Goal: Communication & Community: Share content

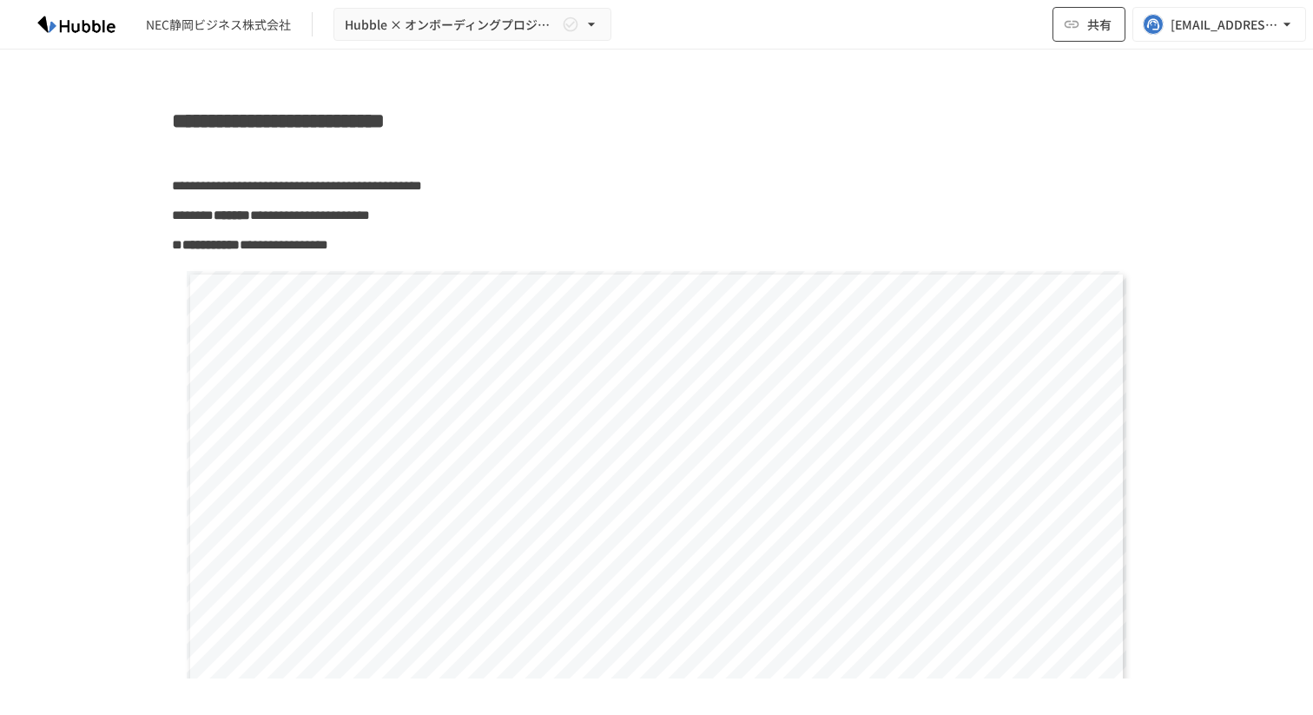
click at [1099, 26] on span "共有" at bounding box center [1099, 24] width 24 height 19
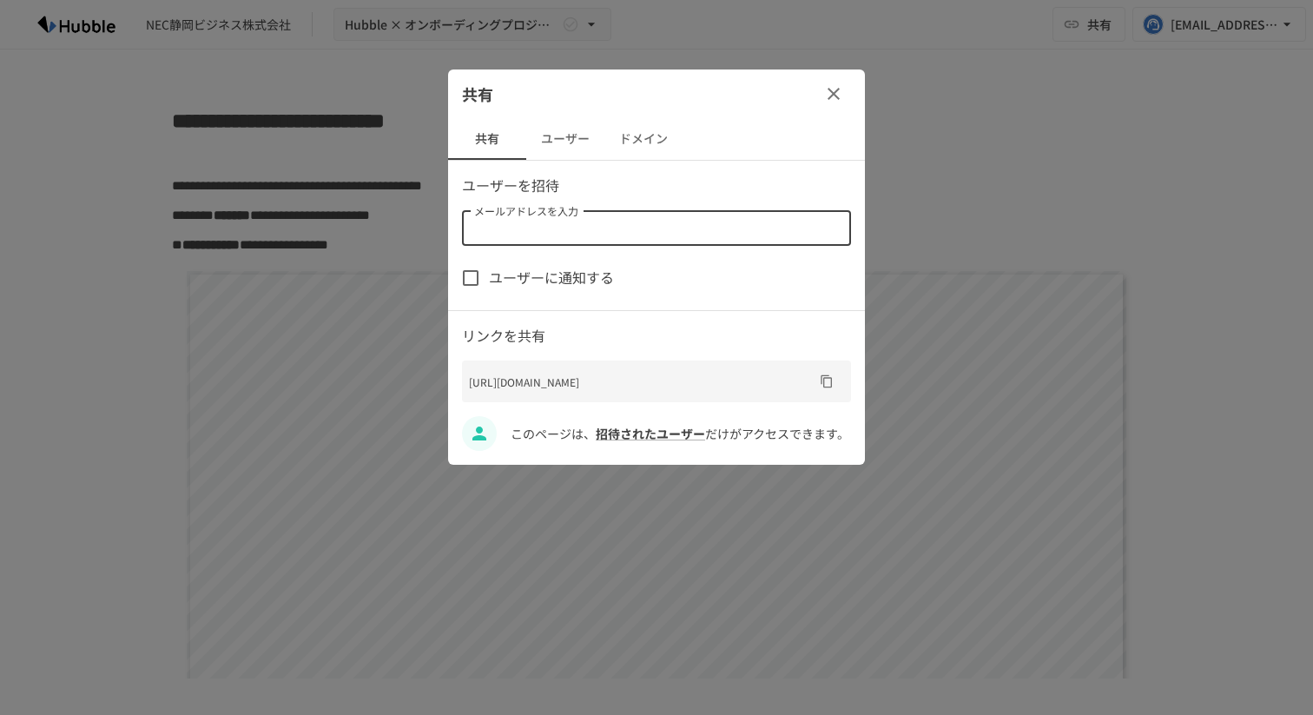
click at [655, 217] on input "メールアドレスを入力" at bounding box center [655, 228] width 376 height 24
type input "*"
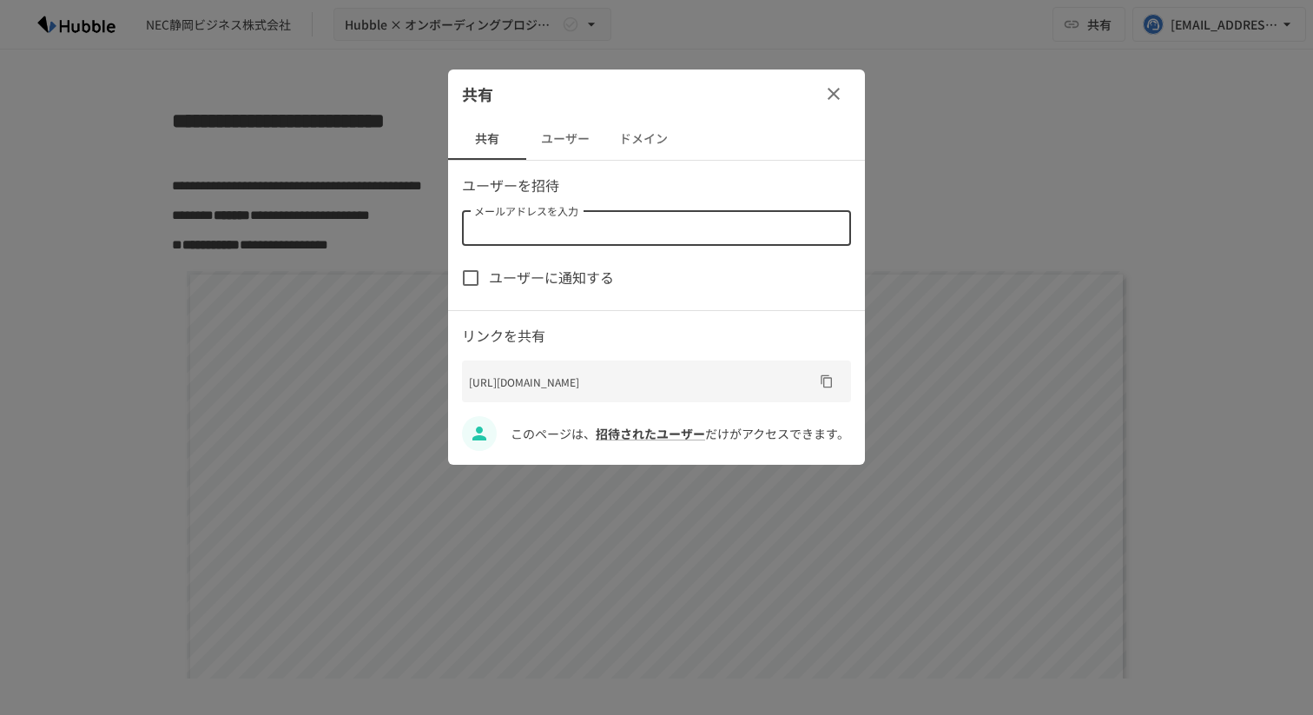
type input "*"
paste input "**********"
type input "**********"
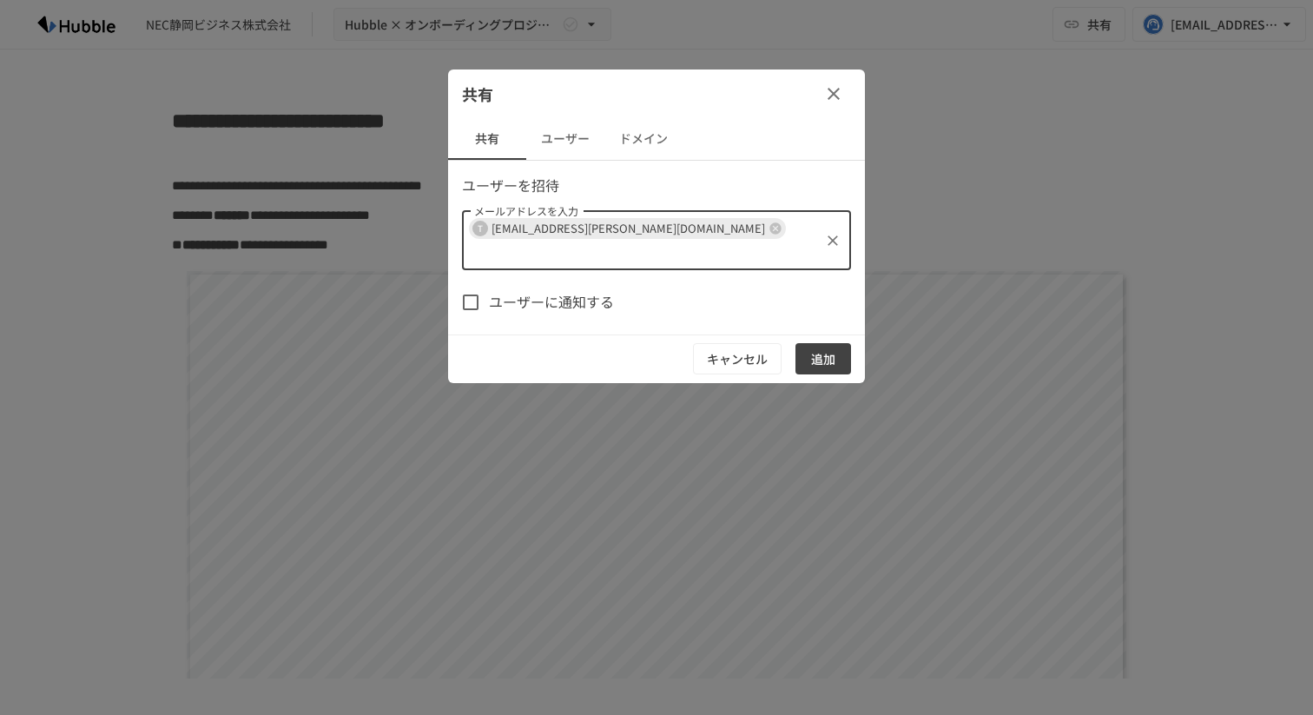
click at [571, 155] on button "ユーザー" at bounding box center [565, 139] width 78 height 42
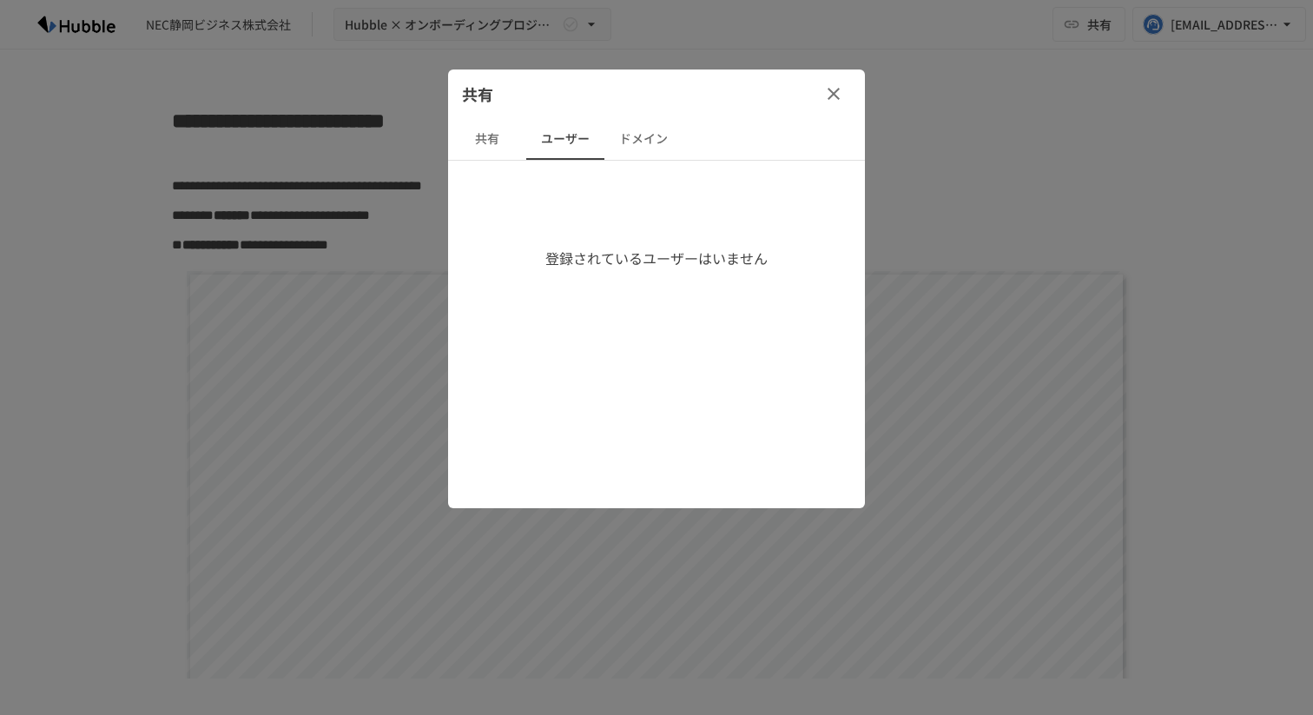
click at [644, 148] on button "ドメイン" at bounding box center [643, 139] width 78 height 42
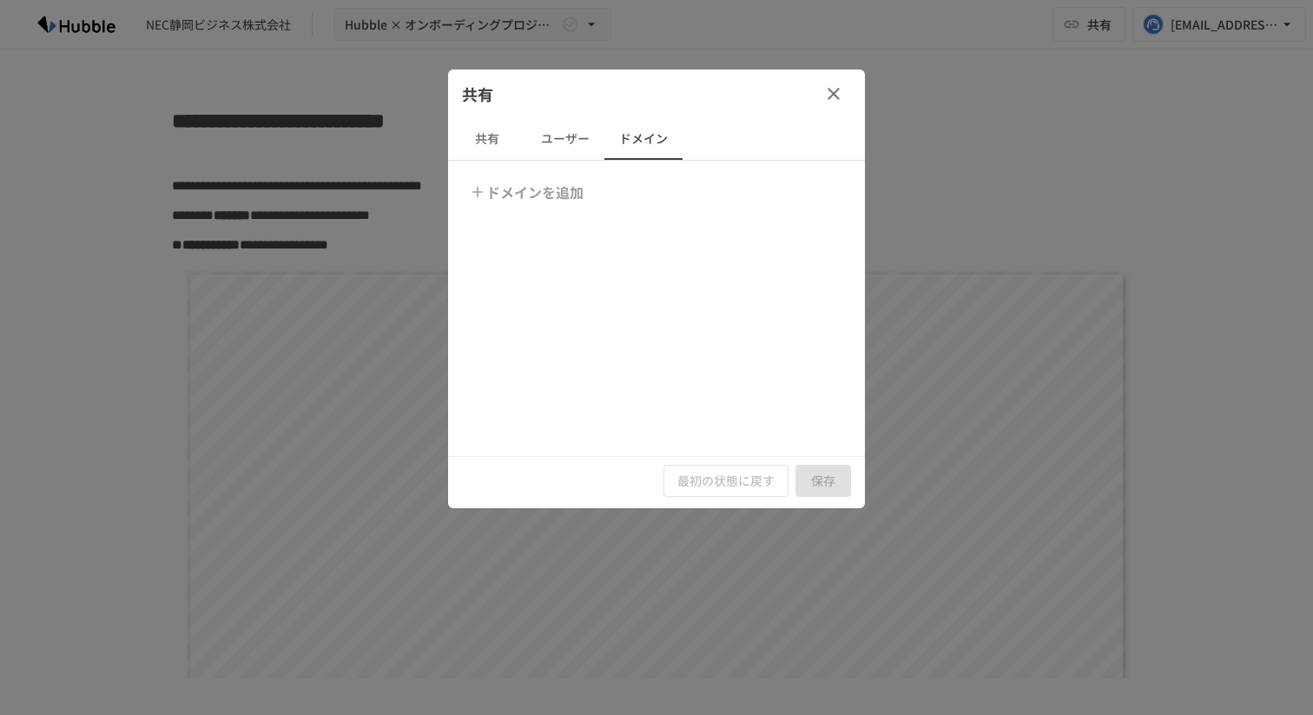
click at [514, 142] on button "共有" at bounding box center [487, 139] width 78 height 42
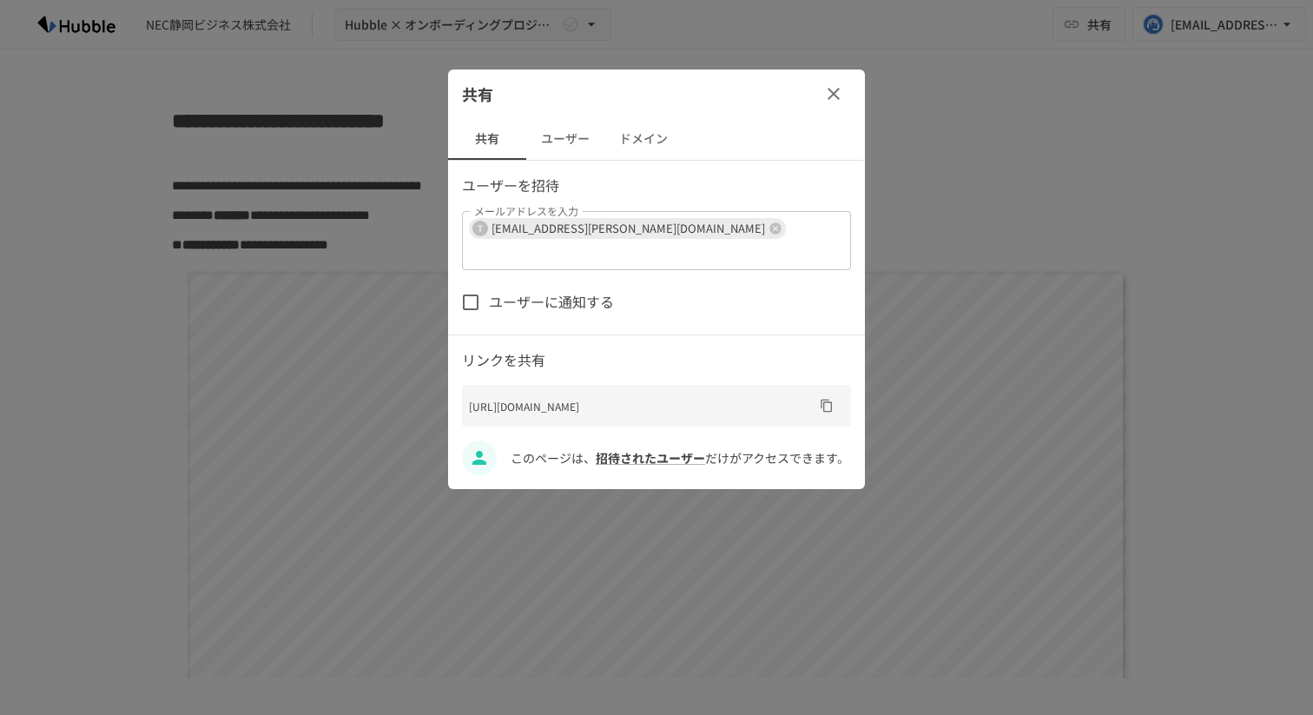
click at [831, 106] on button "button" at bounding box center [833, 93] width 35 height 35
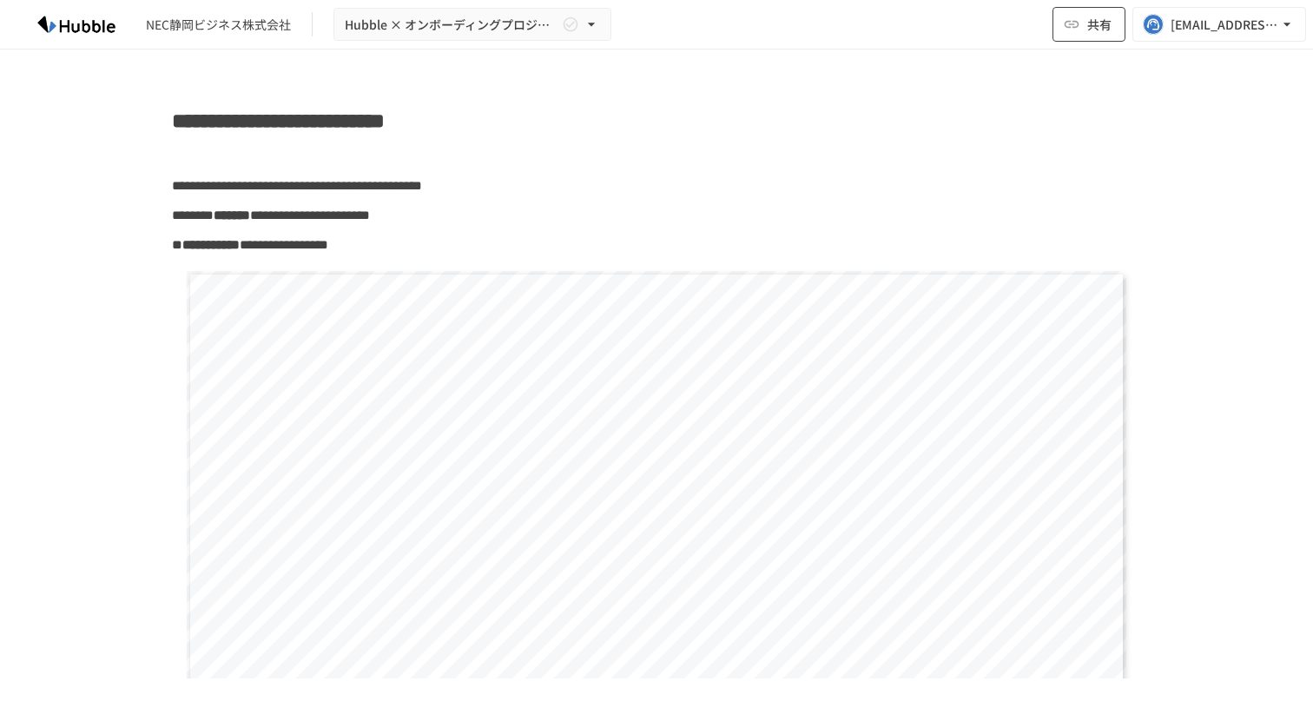
click at [1077, 35] on button "共有" at bounding box center [1089, 24] width 73 height 35
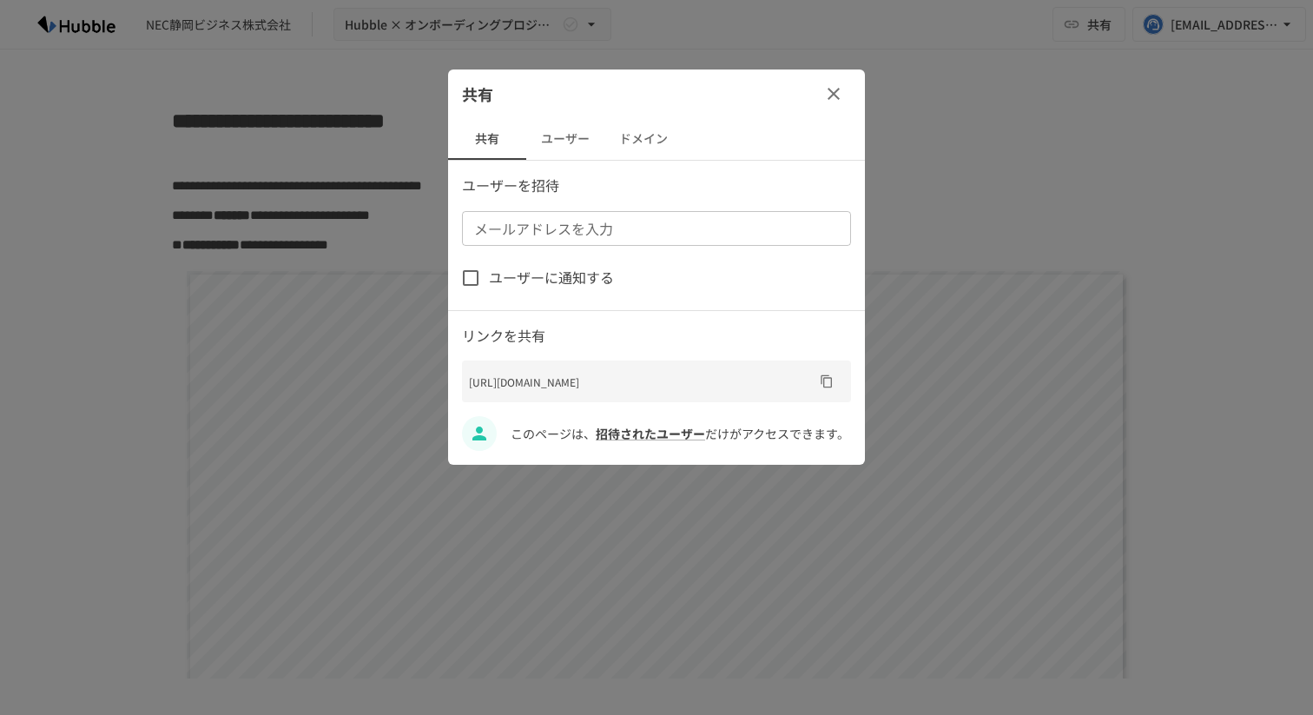
click at [664, 139] on button "ドメイン" at bounding box center [643, 139] width 78 height 42
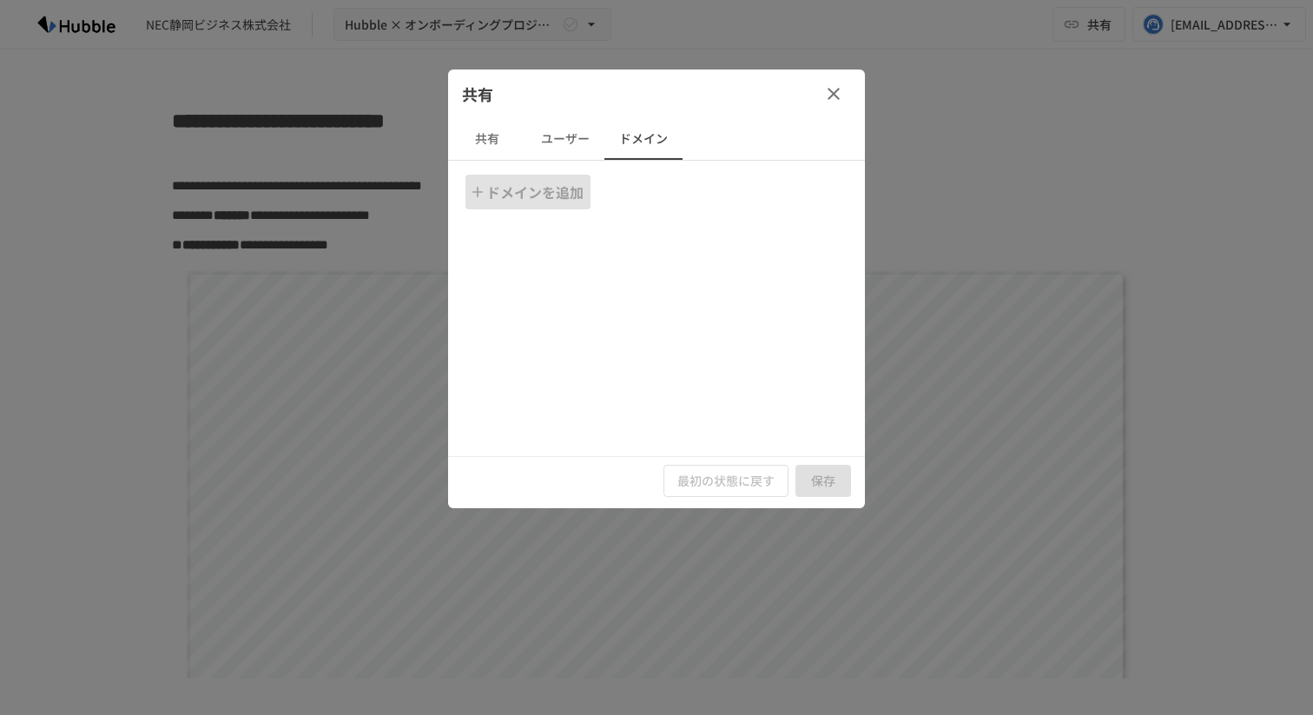
click at [567, 175] on button "ドメインを追加" at bounding box center [527, 192] width 125 height 35
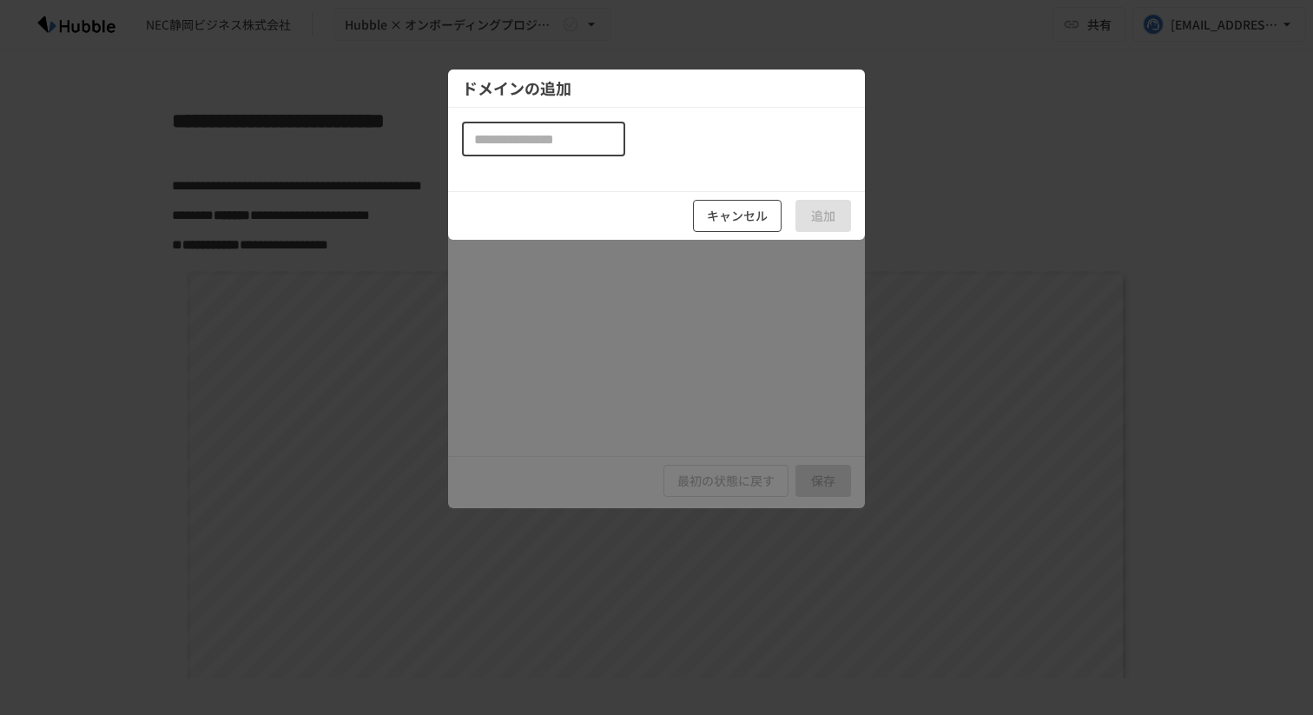
click at [748, 223] on button "キャンセル" at bounding box center [737, 216] width 89 height 32
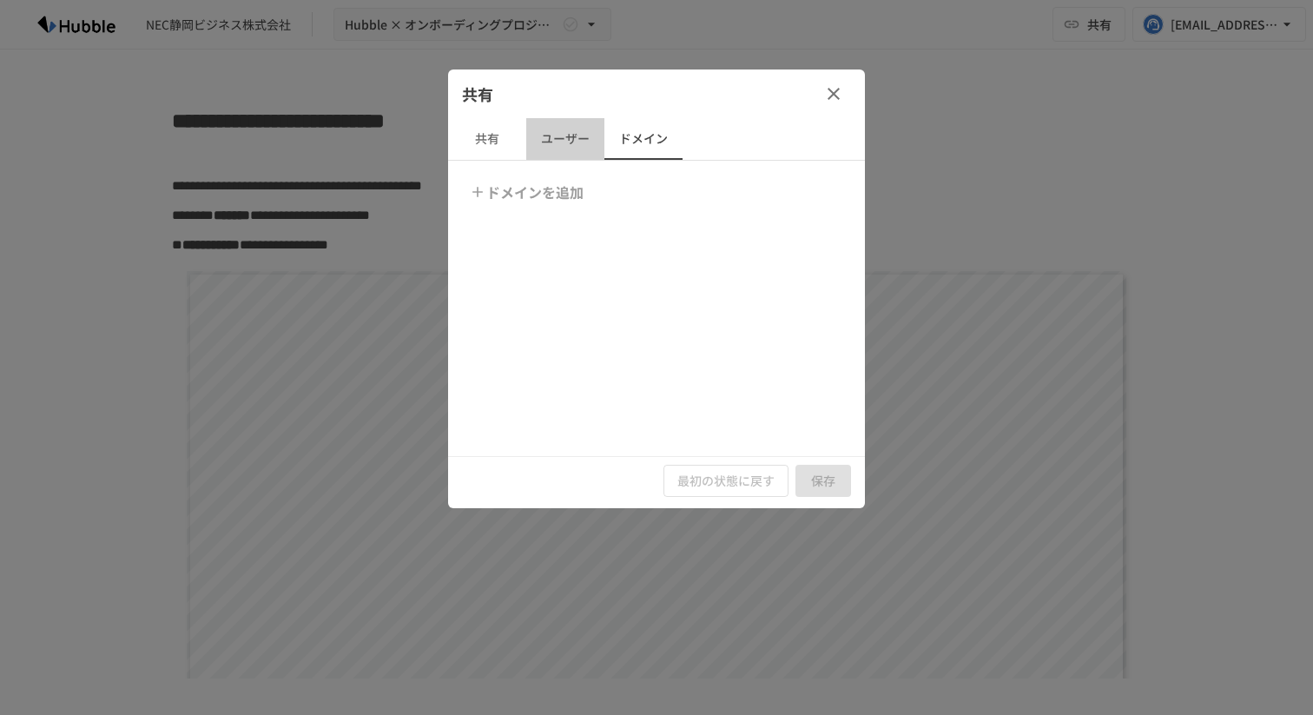
click at [558, 143] on button "ユーザー" at bounding box center [565, 139] width 78 height 42
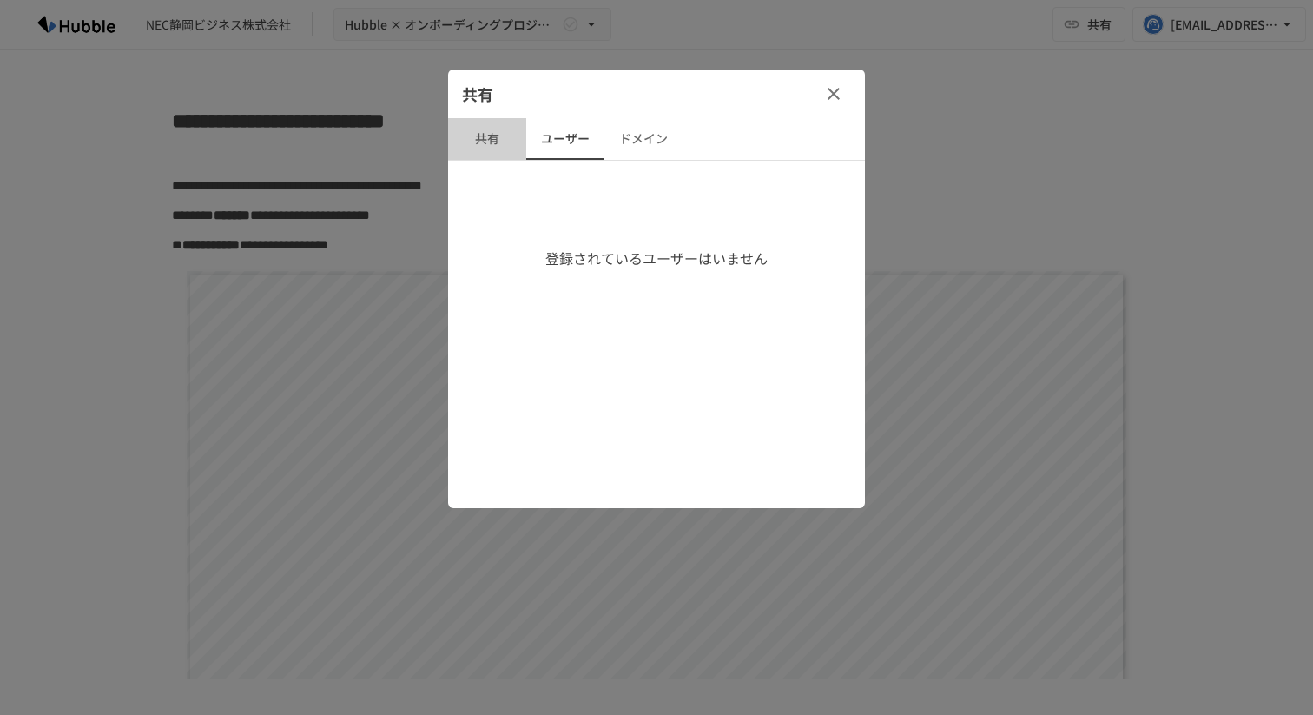
click at [513, 142] on button "共有" at bounding box center [487, 139] width 78 height 42
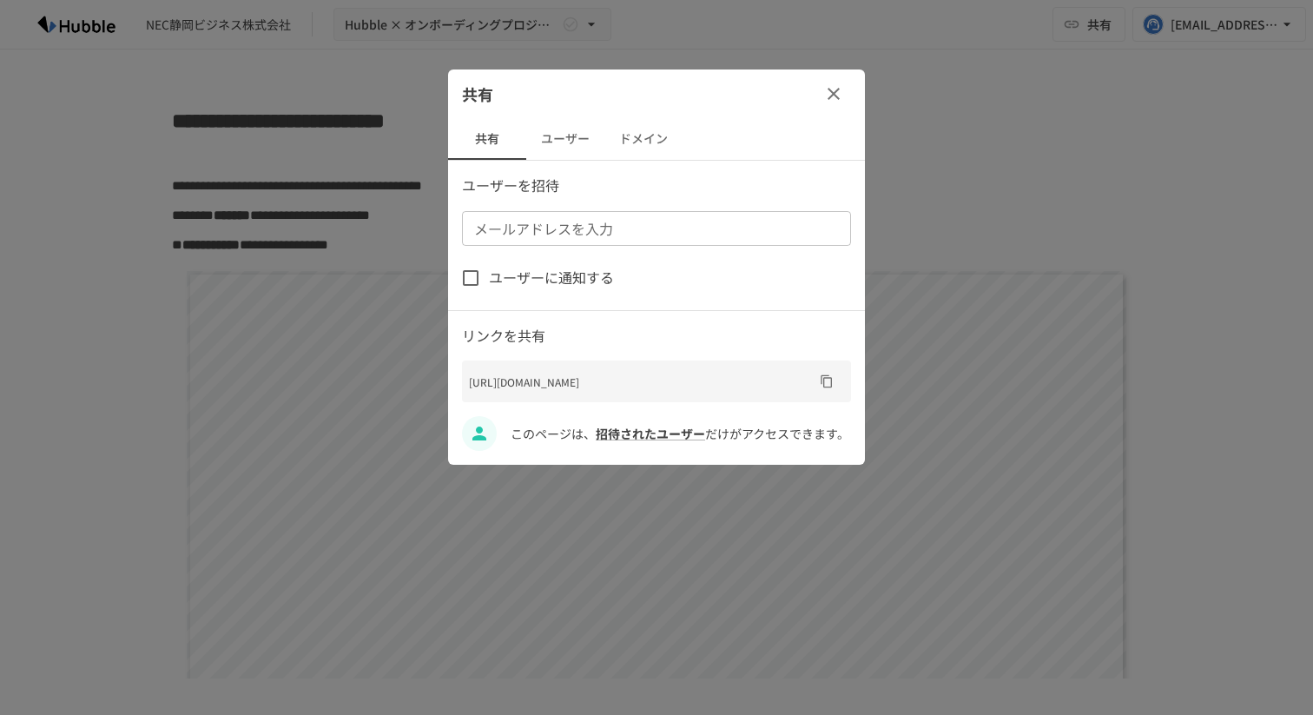
click at [856, 99] on div "共有" at bounding box center [656, 93] width 417 height 49
click at [852, 101] on div "共有" at bounding box center [656, 93] width 417 height 49
drag, startPoint x: 846, startPoint y: 96, endPoint x: 815, endPoint y: 99, distance: 30.5
click at [846, 96] on button "button" at bounding box center [833, 93] width 35 height 35
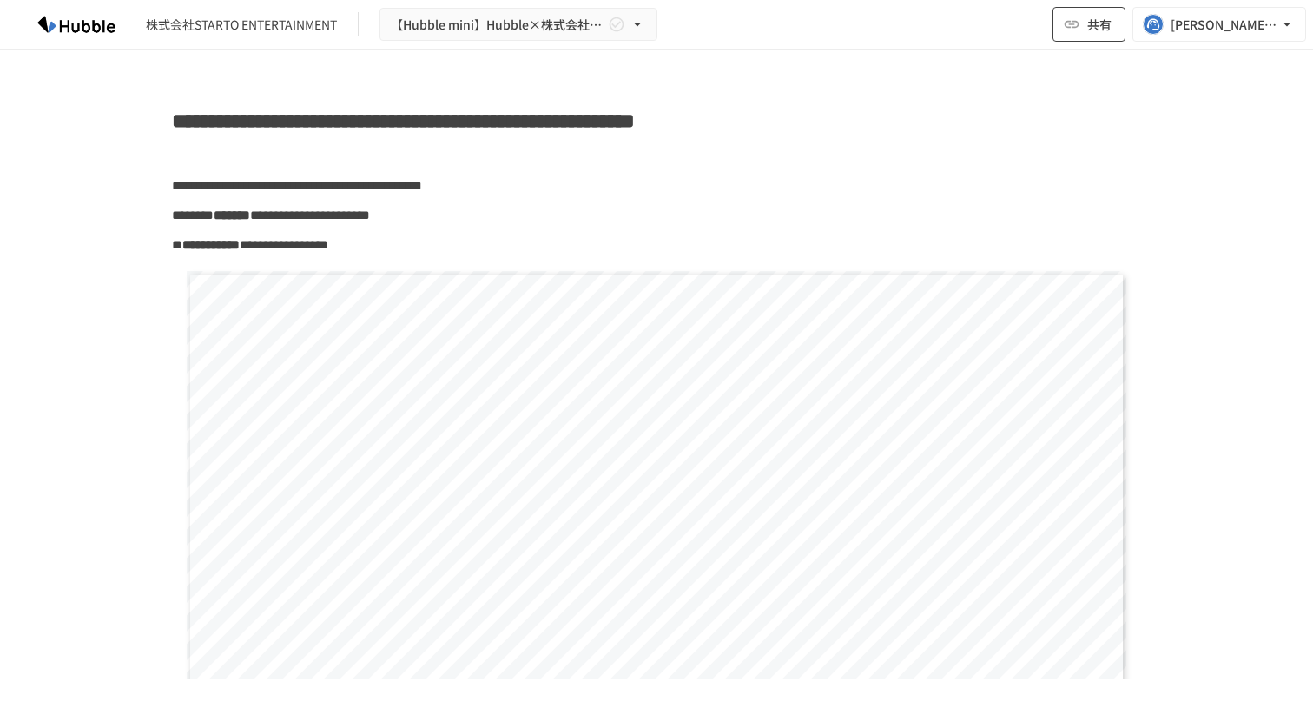
click at [1085, 41] on button "共有" at bounding box center [1089, 24] width 73 height 35
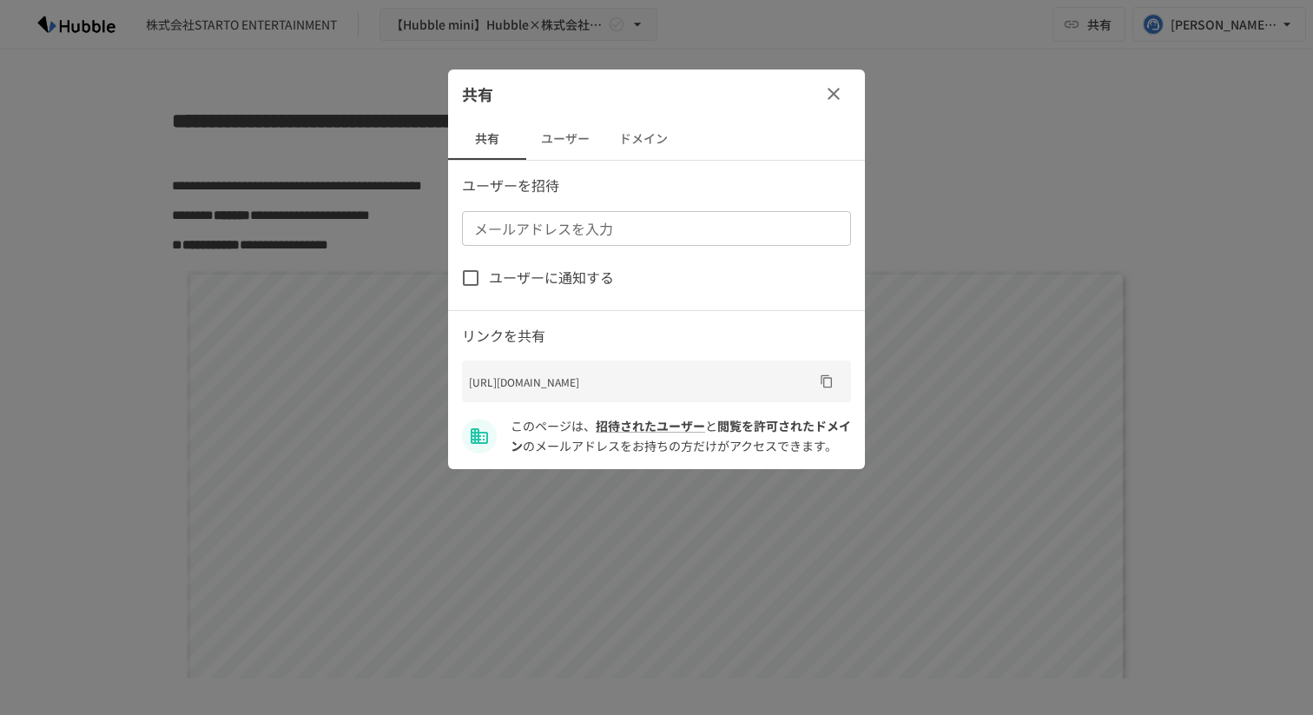
click at [598, 153] on button "ユーザー" at bounding box center [565, 139] width 78 height 42
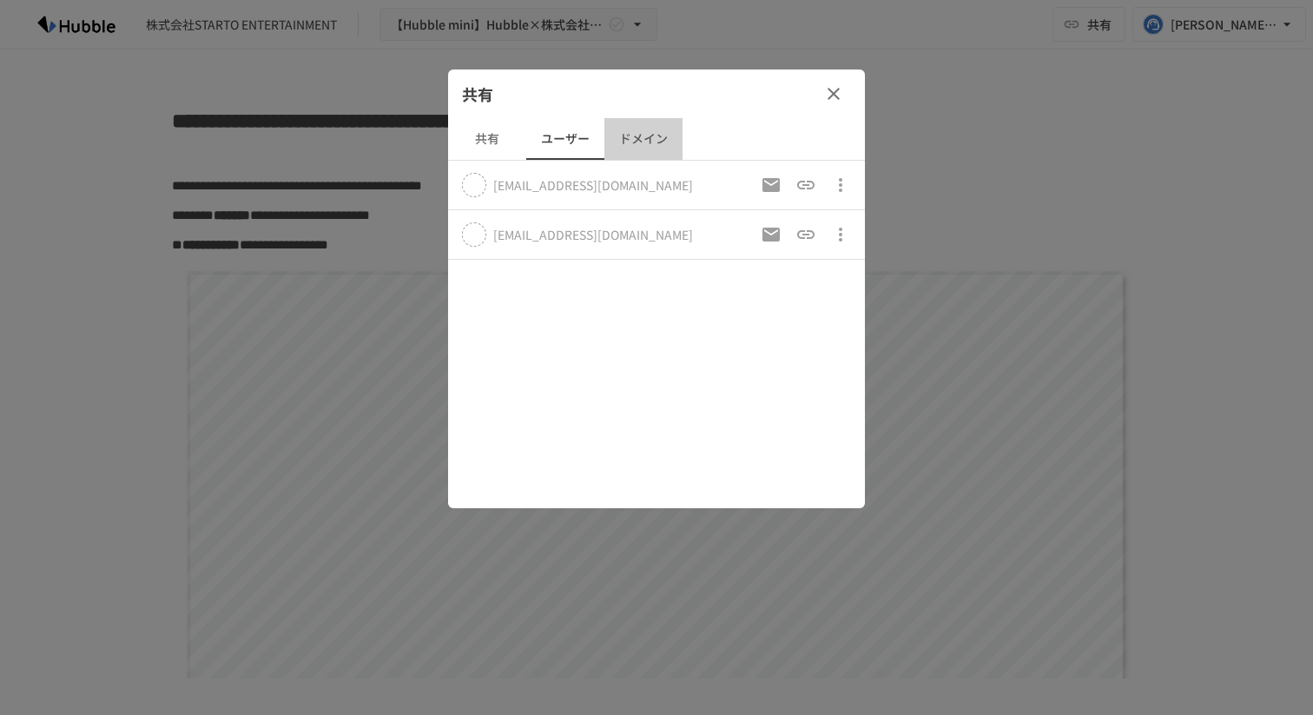
click at [630, 144] on button "ドメイン" at bounding box center [643, 139] width 78 height 42
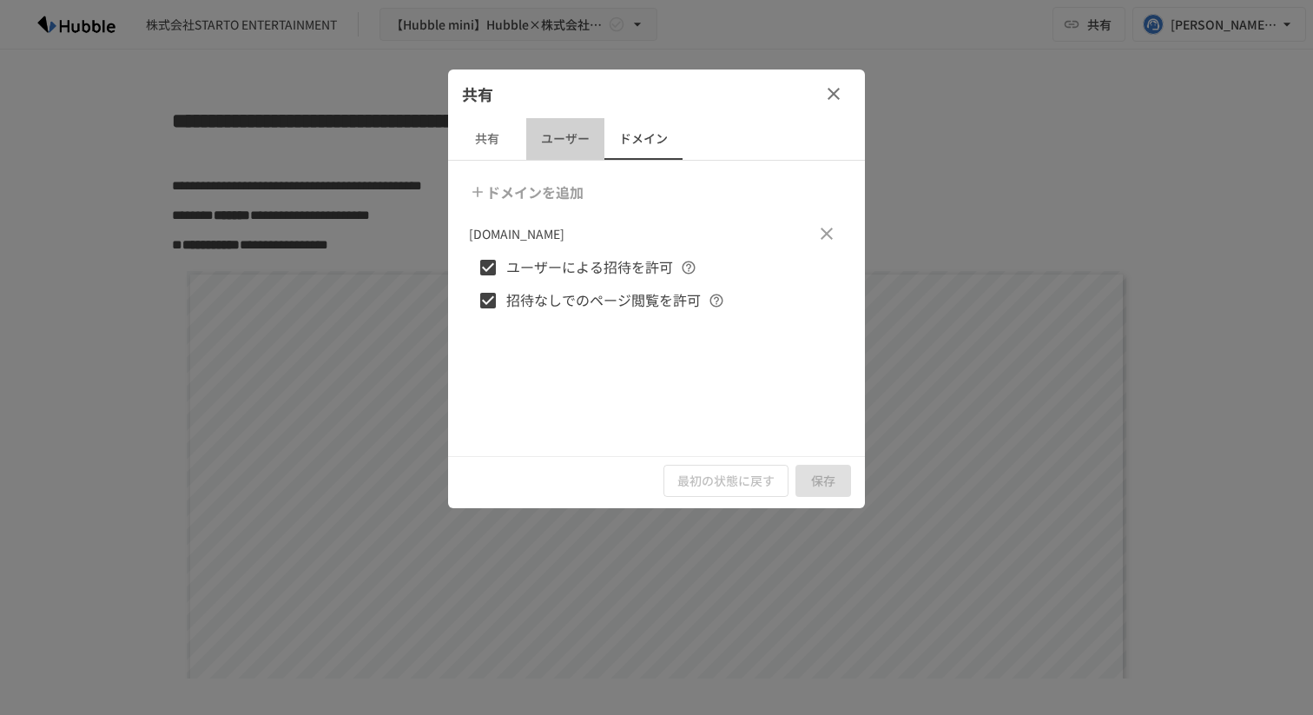
click at [552, 145] on button "ユーザー" at bounding box center [565, 139] width 78 height 42
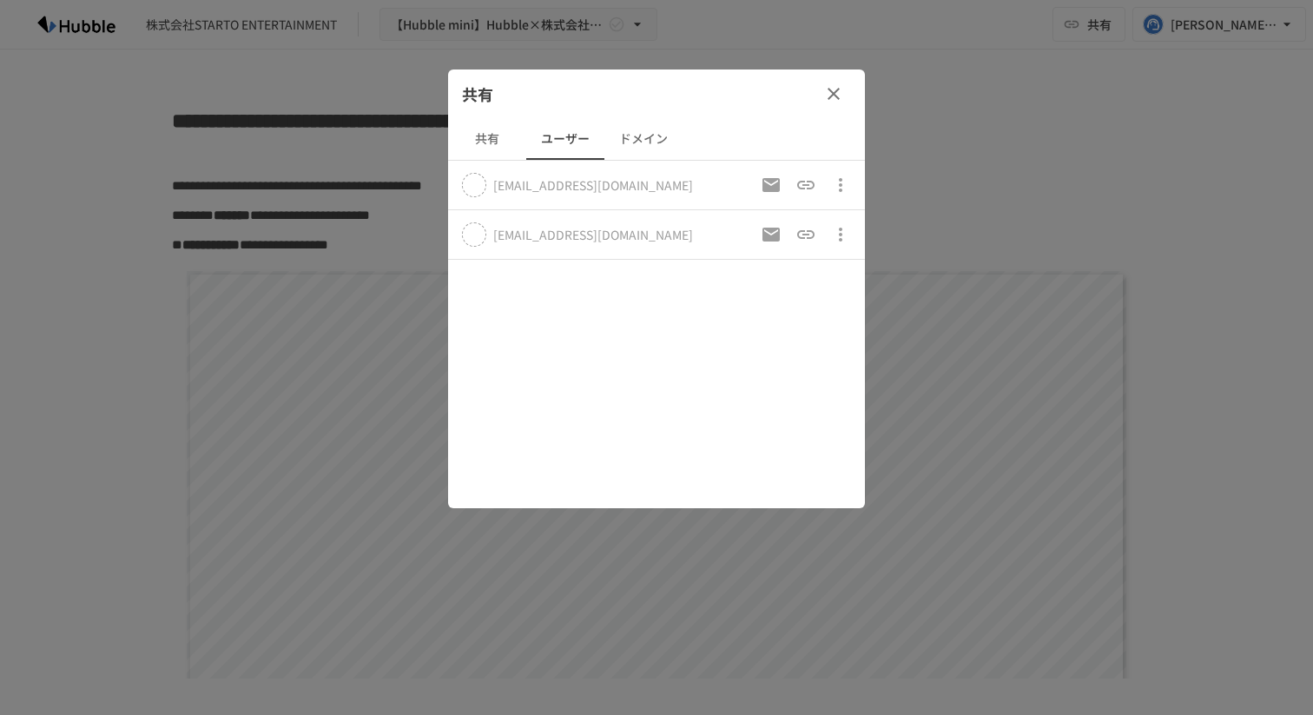
click at [489, 149] on button "共有" at bounding box center [487, 139] width 78 height 42
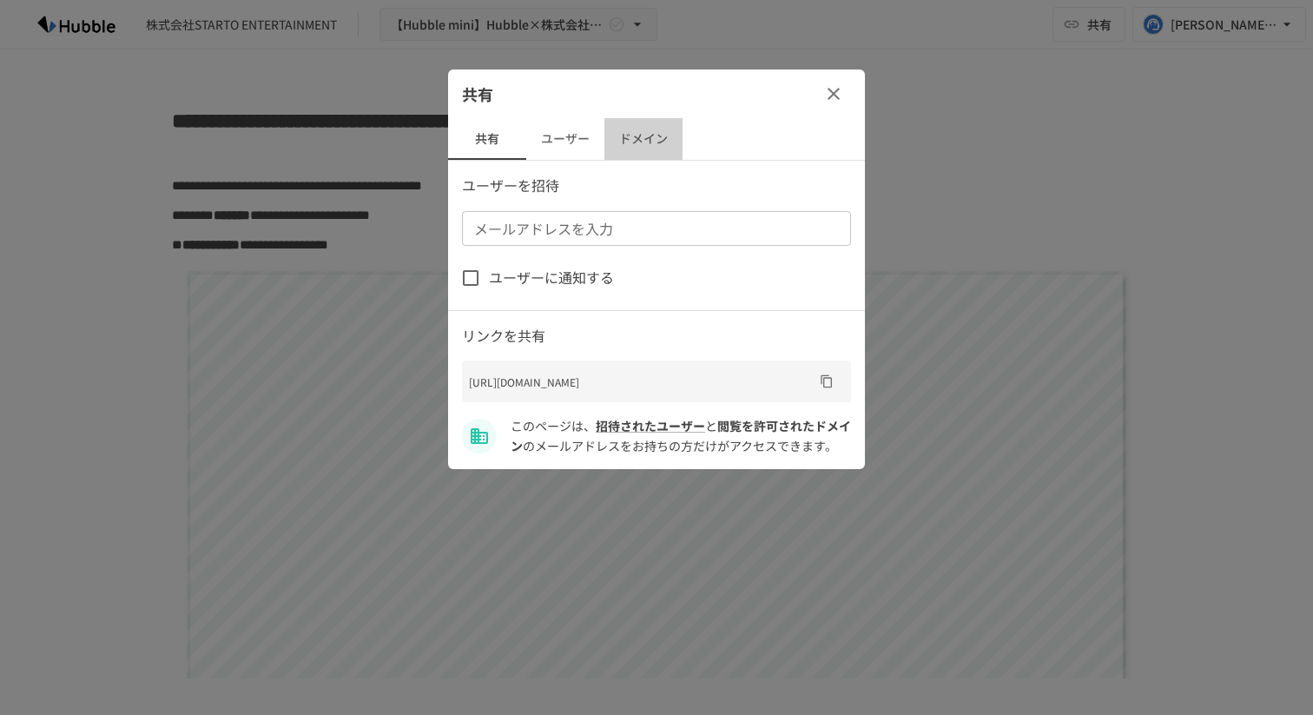
click at [657, 130] on button "ドメイン" at bounding box center [643, 139] width 78 height 42
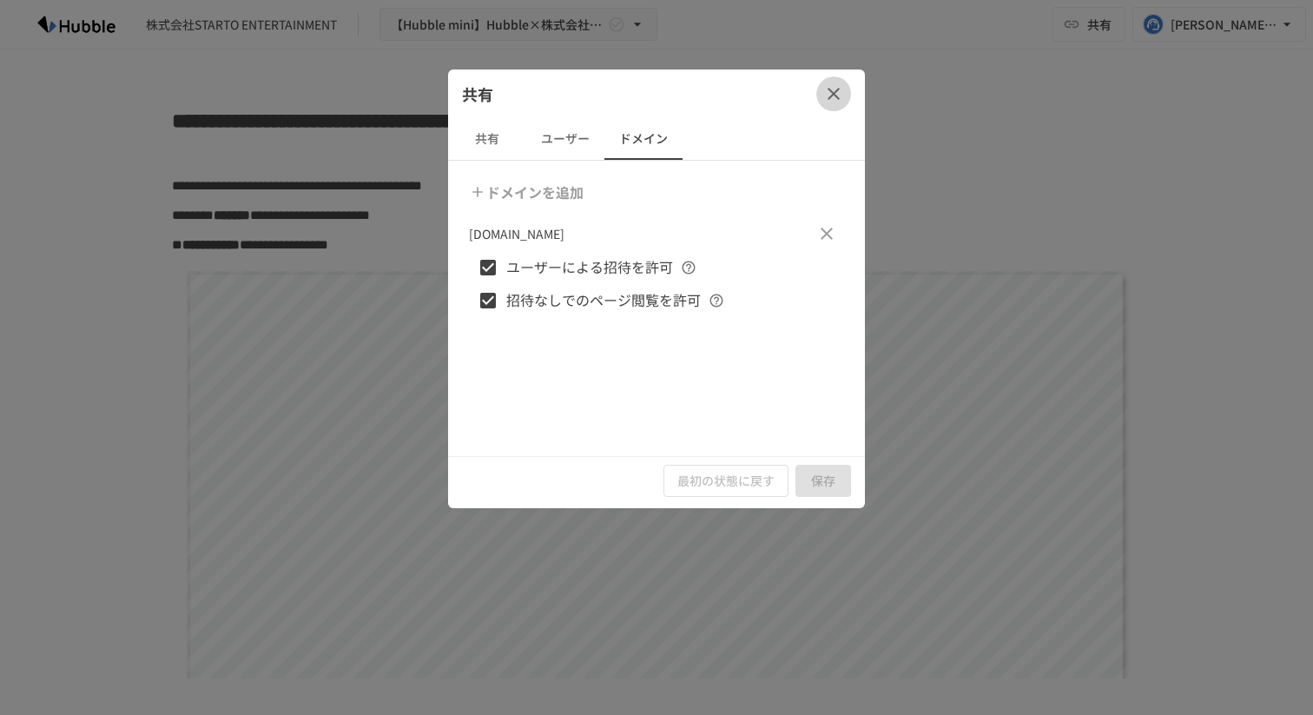
click at [833, 87] on icon "button" at bounding box center [833, 93] width 21 height 21
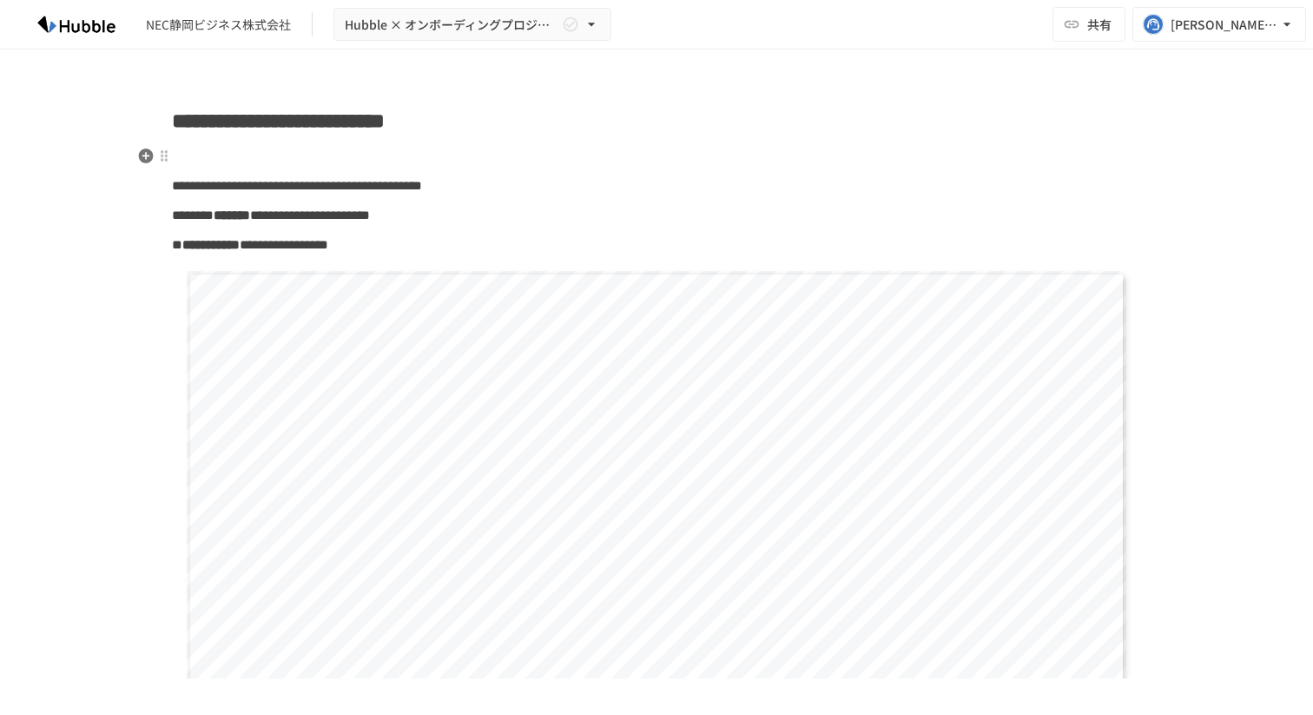
click at [372, 131] on span "**********" at bounding box center [278, 120] width 213 height 21
drag, startPoint x: 348, startPoint y: 124, endPoint x: 643, endPoint y: 126, distance: 294.4
click at [643, 126] on h2 "**********" at bounding box center [656, 120] width 969 height 35
drag, startPoint x: 148, startPoint y: 27, endPoint x: 285, endPoint y: 33, distance: 137.4
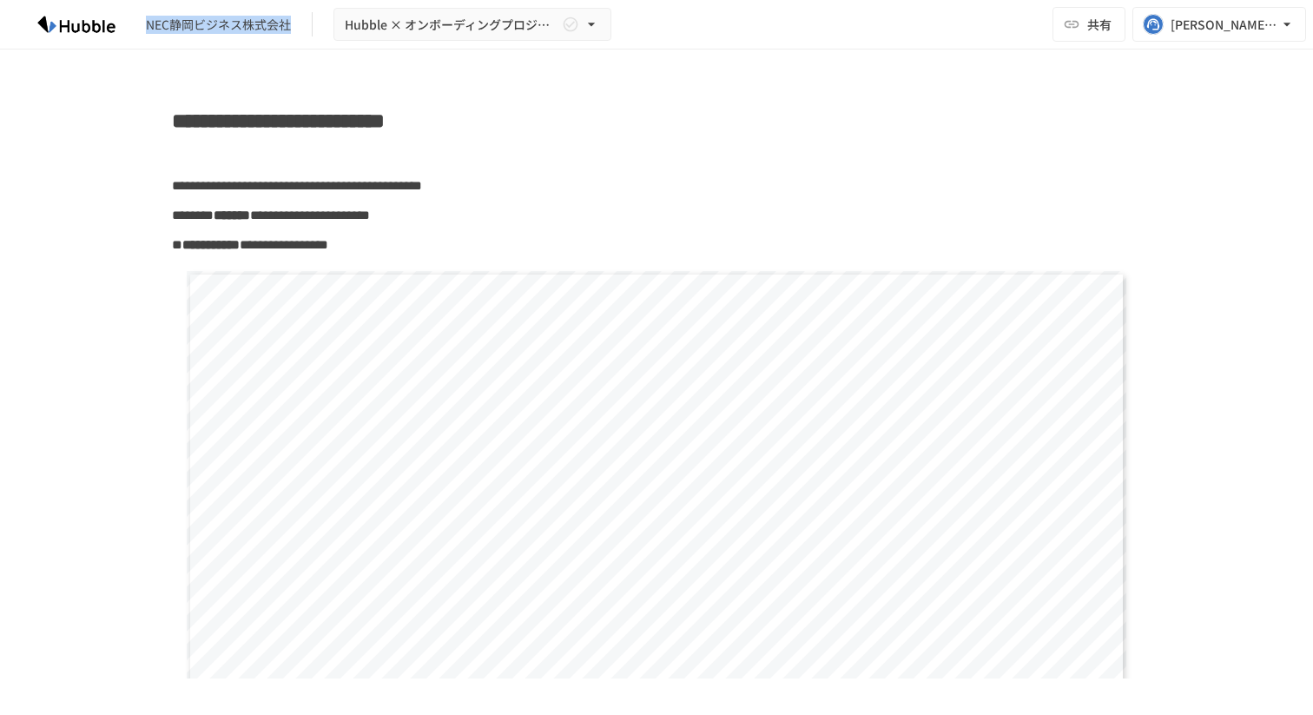
click at [285, 33] on div "NEC静岡ビジネス株式会社 Hubble × オンボーディングプロジェクト NEC静岡ビジネス オンボーディングプロジェクト" at bounding box center [316, 25] width 591 height 34
copy div "NEC静岡ビジネス株式会社"
drag, startPoint x: 331, startPoint y: 118, endPoint x: 272, endPoint y: 120, distance: 59.1
click at [272, 120] on span "**********" at bounding box center [278, 120] width 213 height 21
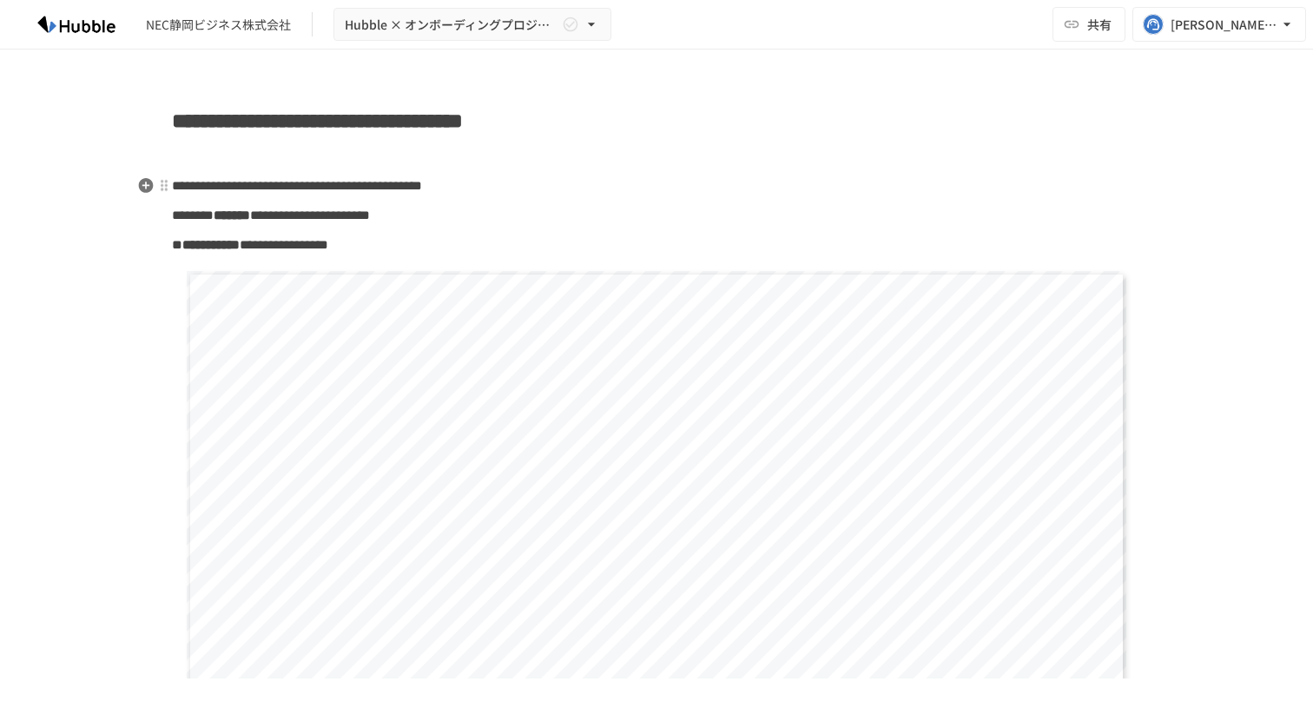
click at [833, 177] on p "**********" at bounding box center [656, 186] width 969 height 23
click at [1061, 23] on button "共有" at bounding box center [1089, 24] width 73 height 35
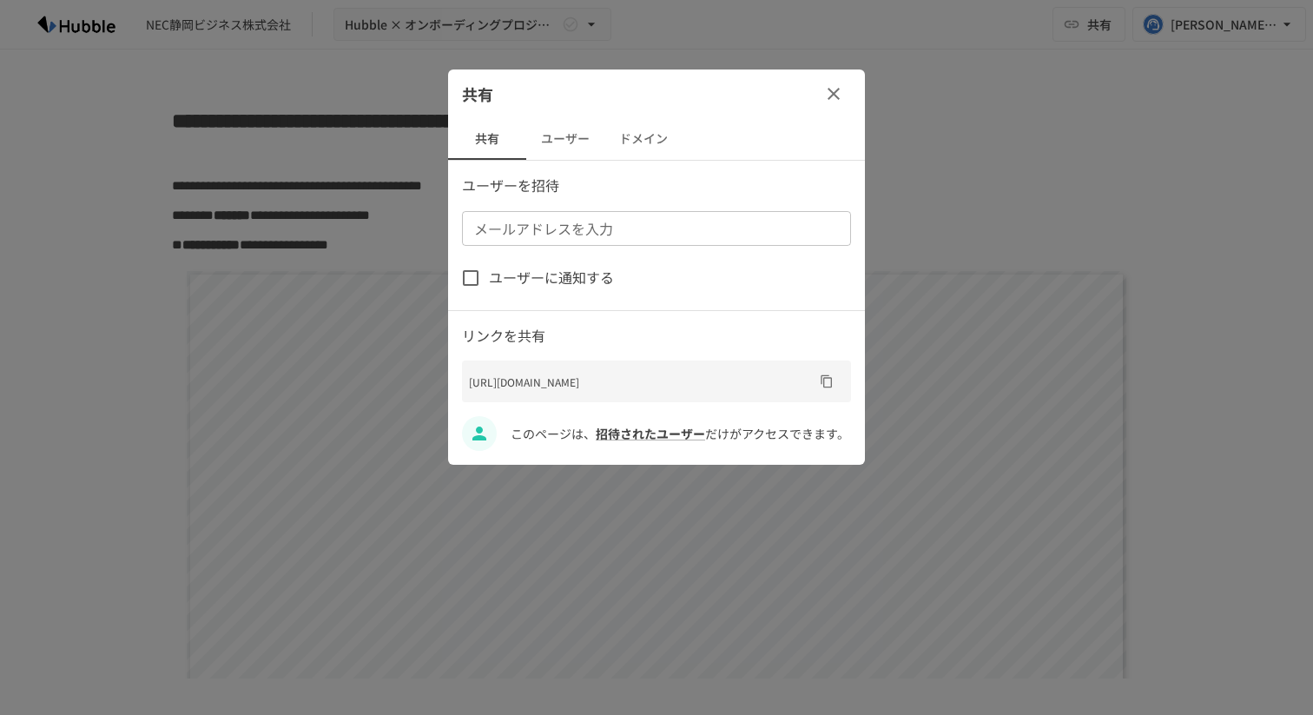
click at [557, 142] on button "ユーザー" at bounding box center [565, 139] width 78 height 42
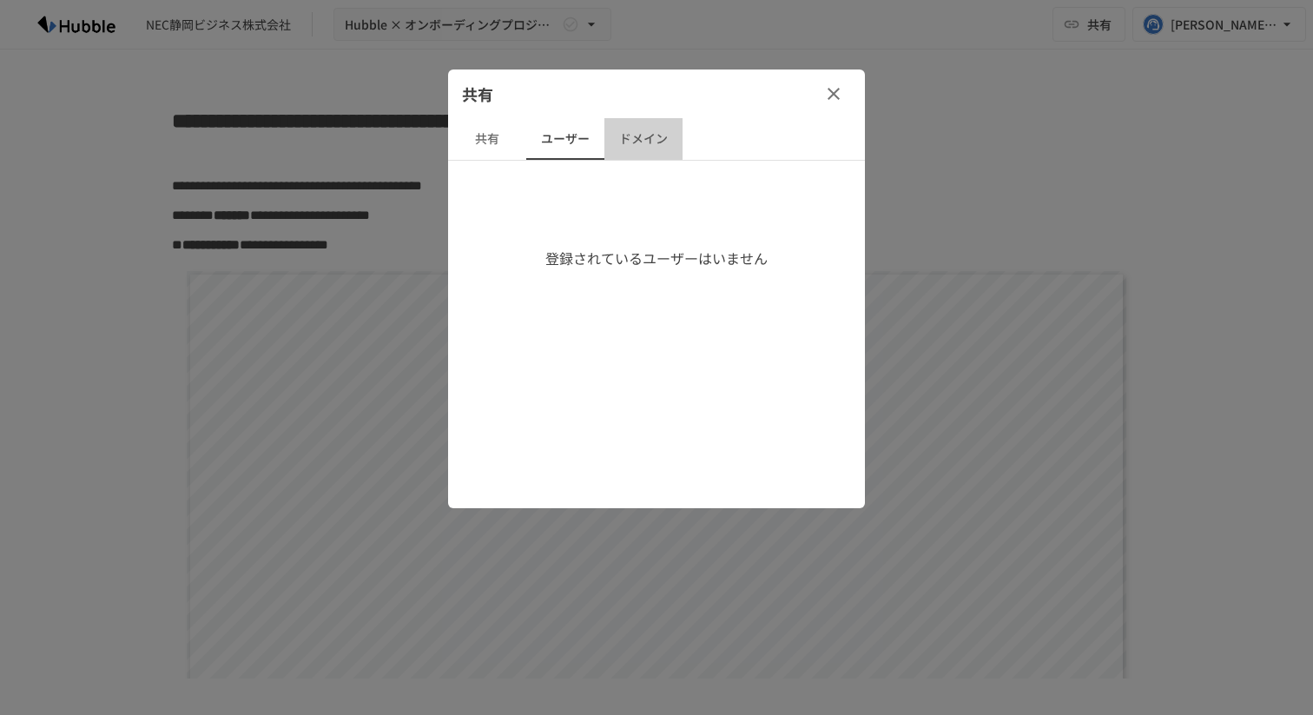
click at [629, 142] on button "ドメイン" at bounding box center [643, 139] width 78 height 42
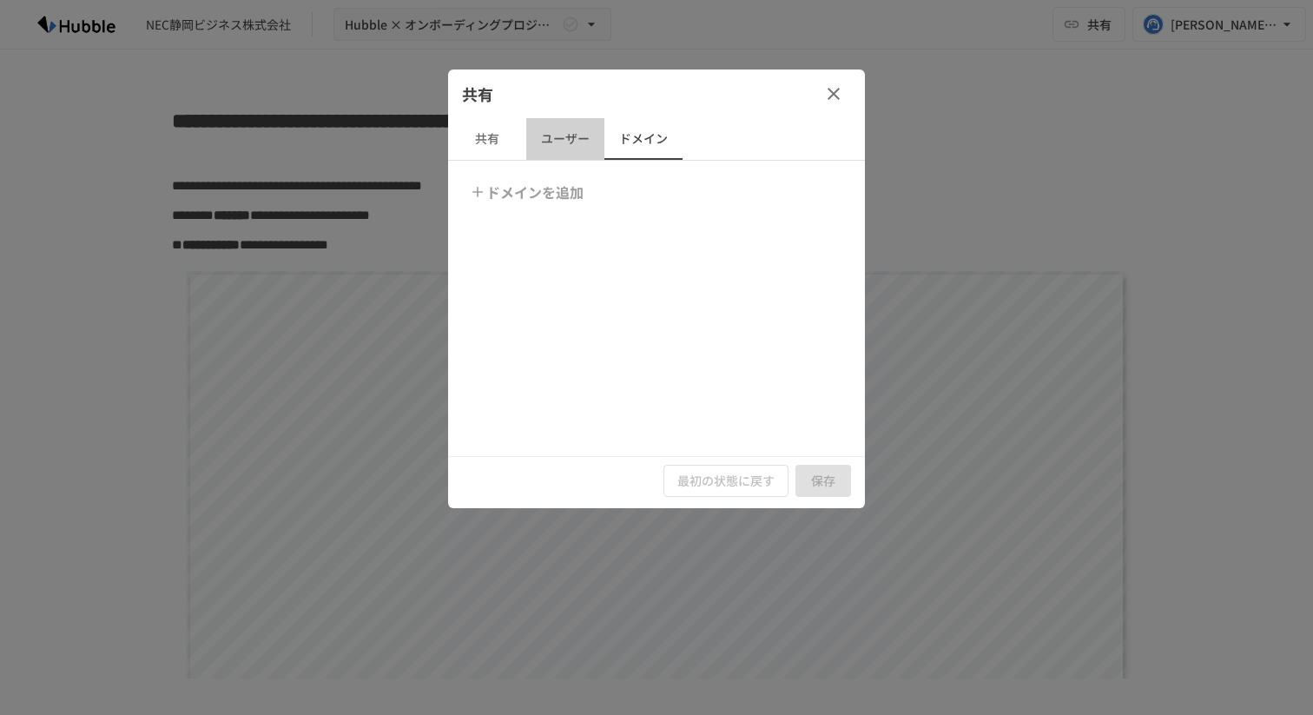
click at [537, 142] on button "ユーザー" at bounding box center [565, 139] width 78 height 42
click at [482, 146] on button "共有" at bounding box center [487, 139] width 78 height 42
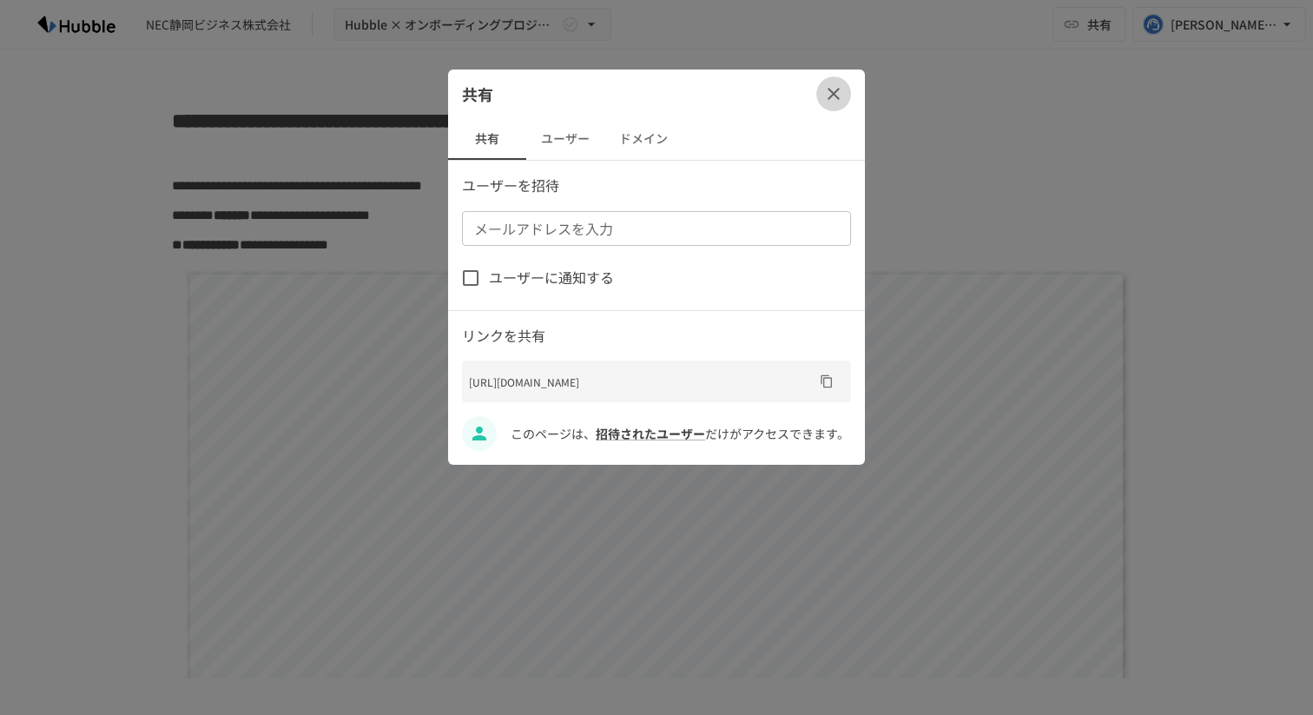
click at [829, 100] on icon "button" at bounding box center [833, 93] width 21 height 21
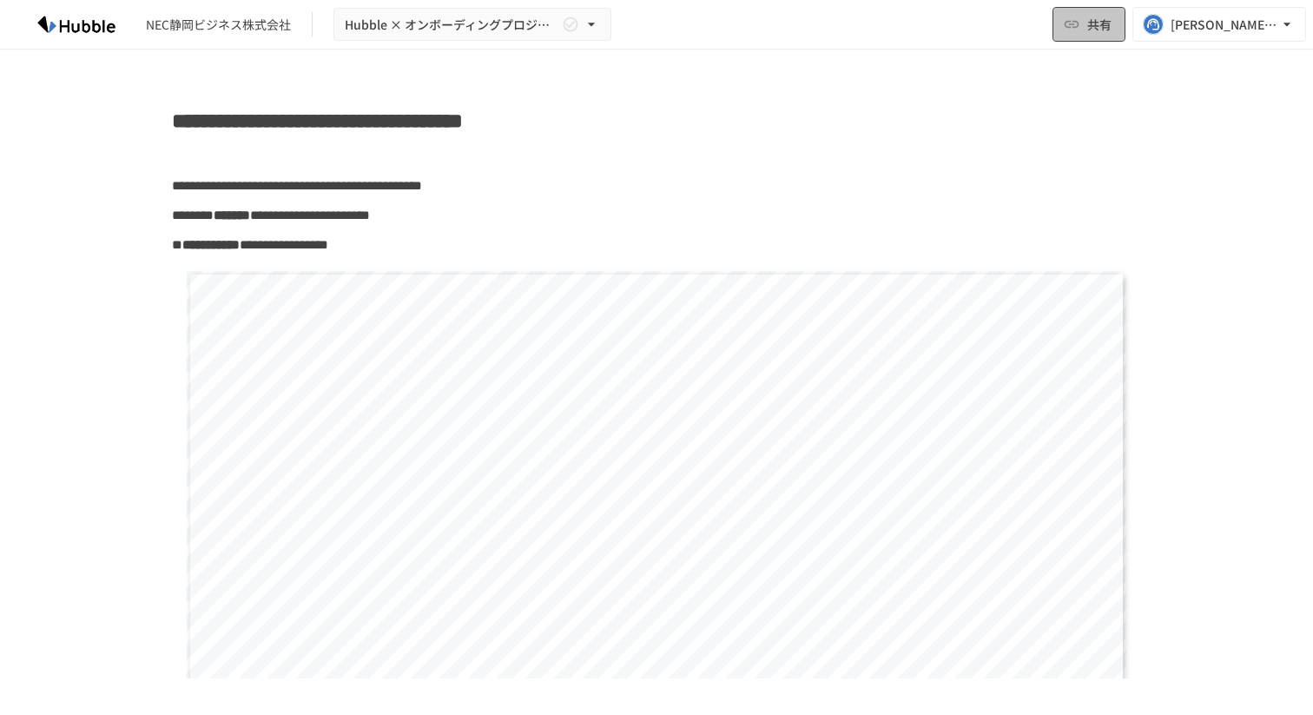
click at [1108, 27] on span "共有" at bounding box center [1099, 24] width 24 height 19
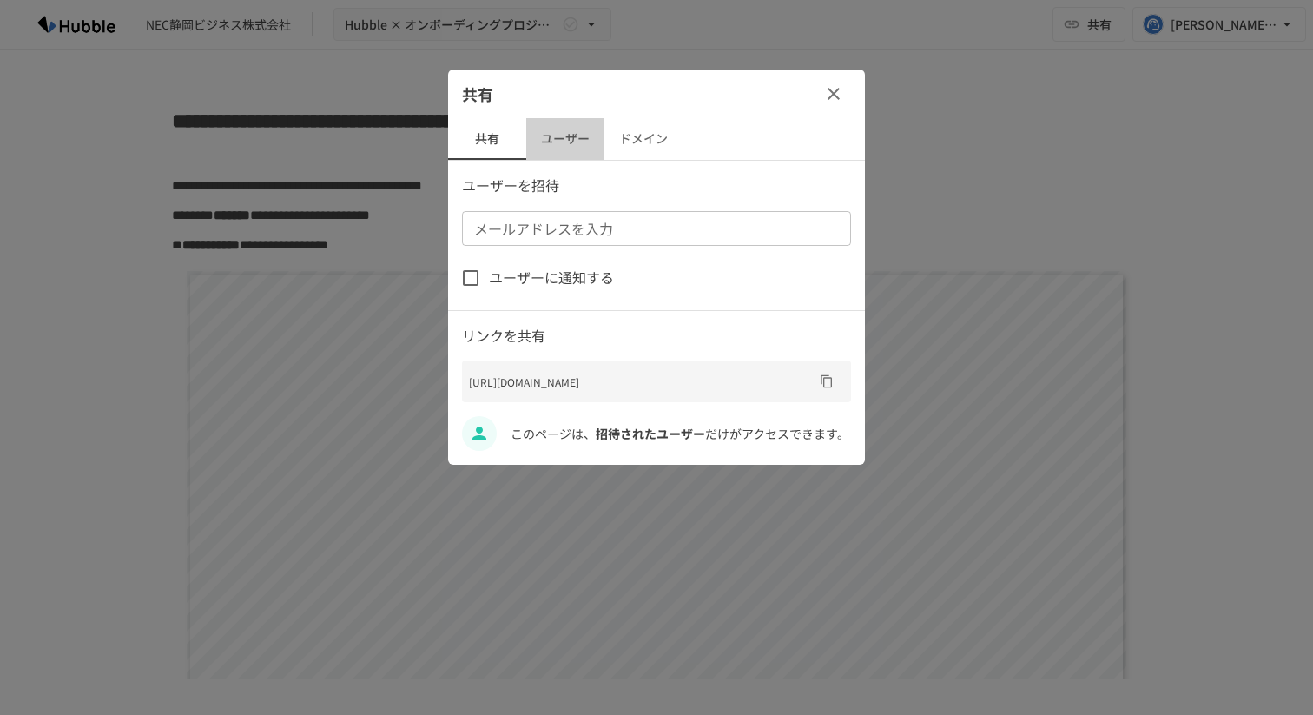
click at [594, 141] on button "ユーザー" at bounding box center [565, 139] width 78 height 42
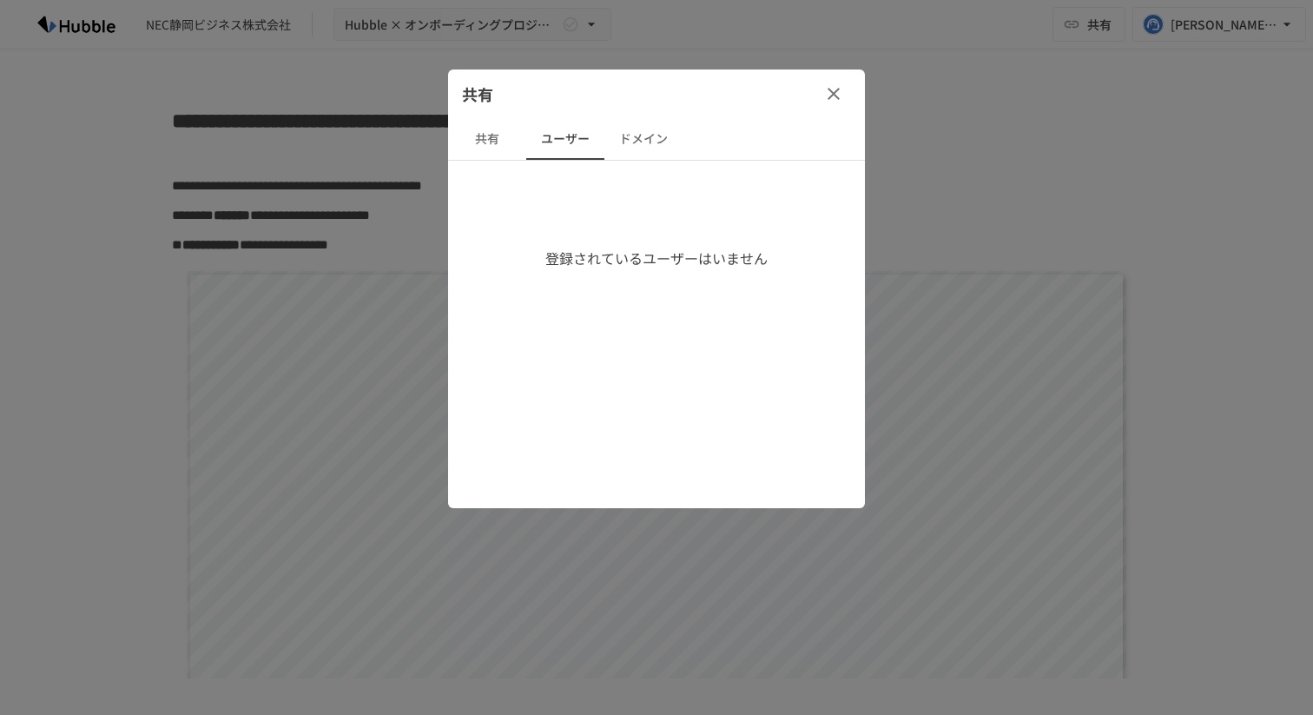
click at [640, 141] on button "ドメイン" at bounding box center [643, 139] width 78 height 42
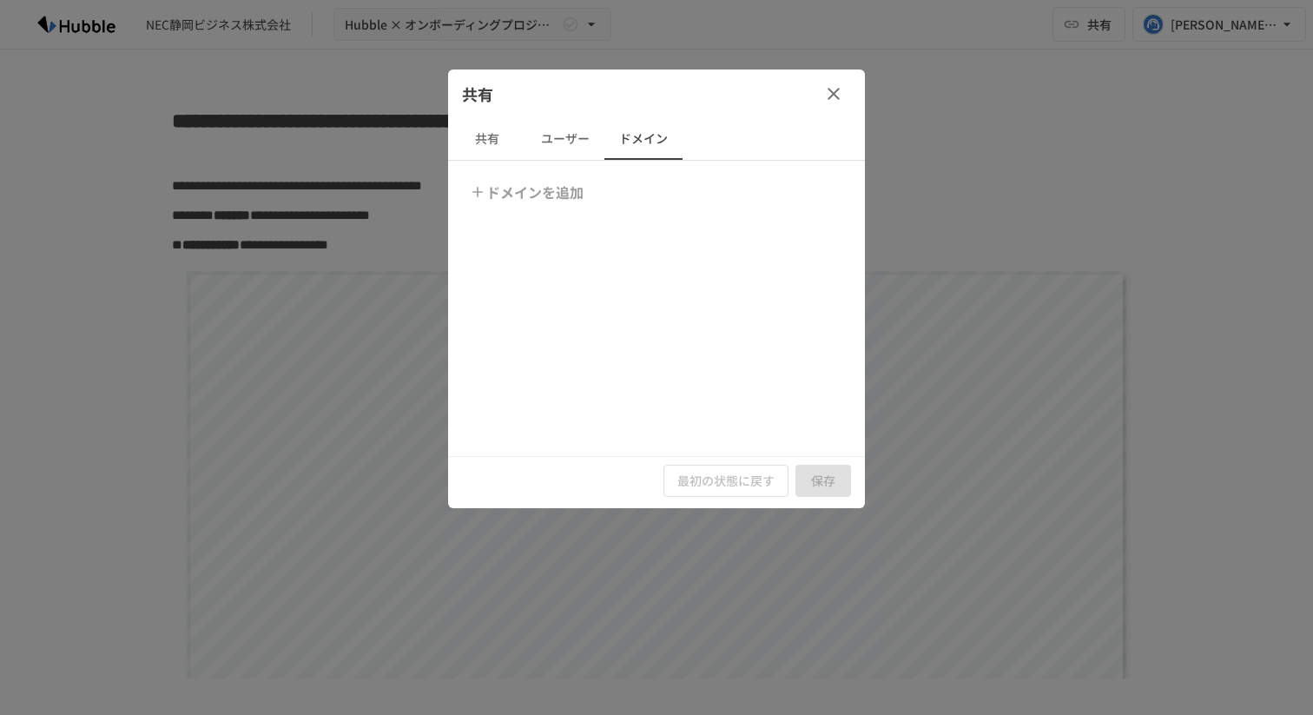
click at [828, 92] on icon "button" at bounding box center [833, 93] width 21 height 21
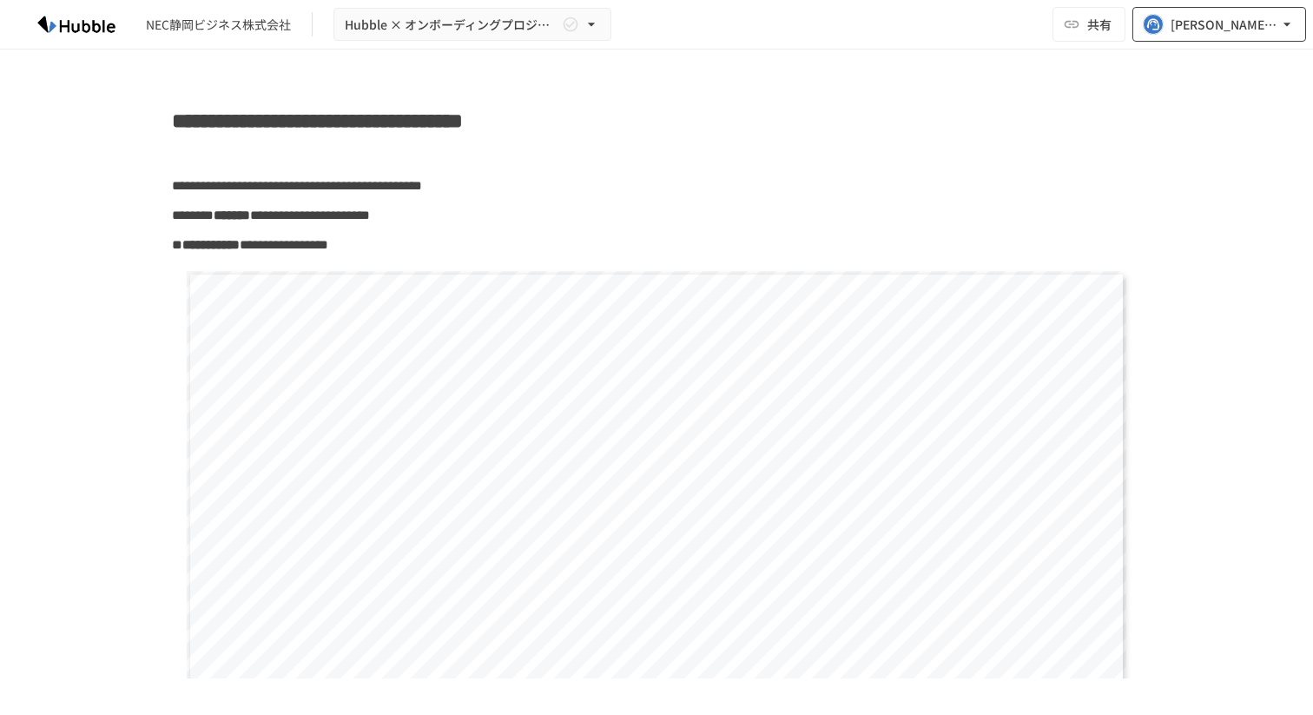
click at [1173, 36] on button "[PERSON_NAME][EMAIL_ADDRESS][PERSON_NAME][DOMAIN_NAME]" at bounding box center [1219, 24] width 174 height 35
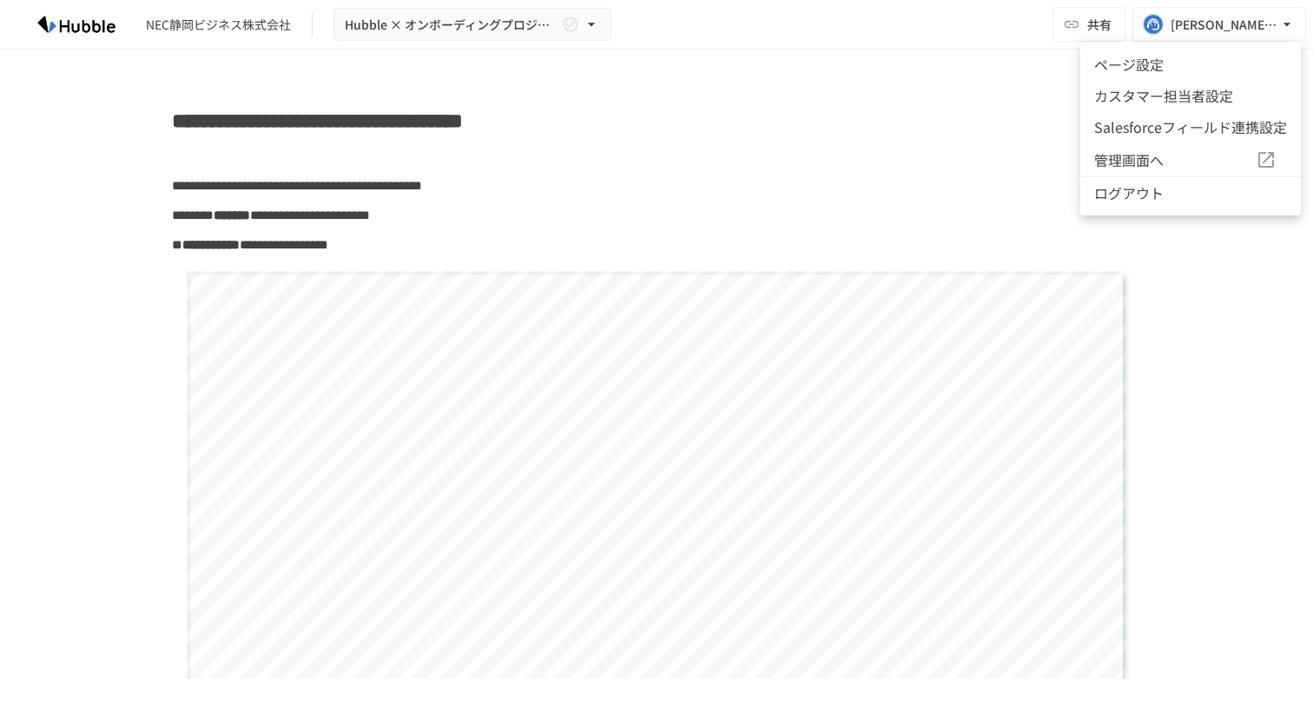
click at [924, 107] on div at bounding box center [656, 357] width 1313 height 715
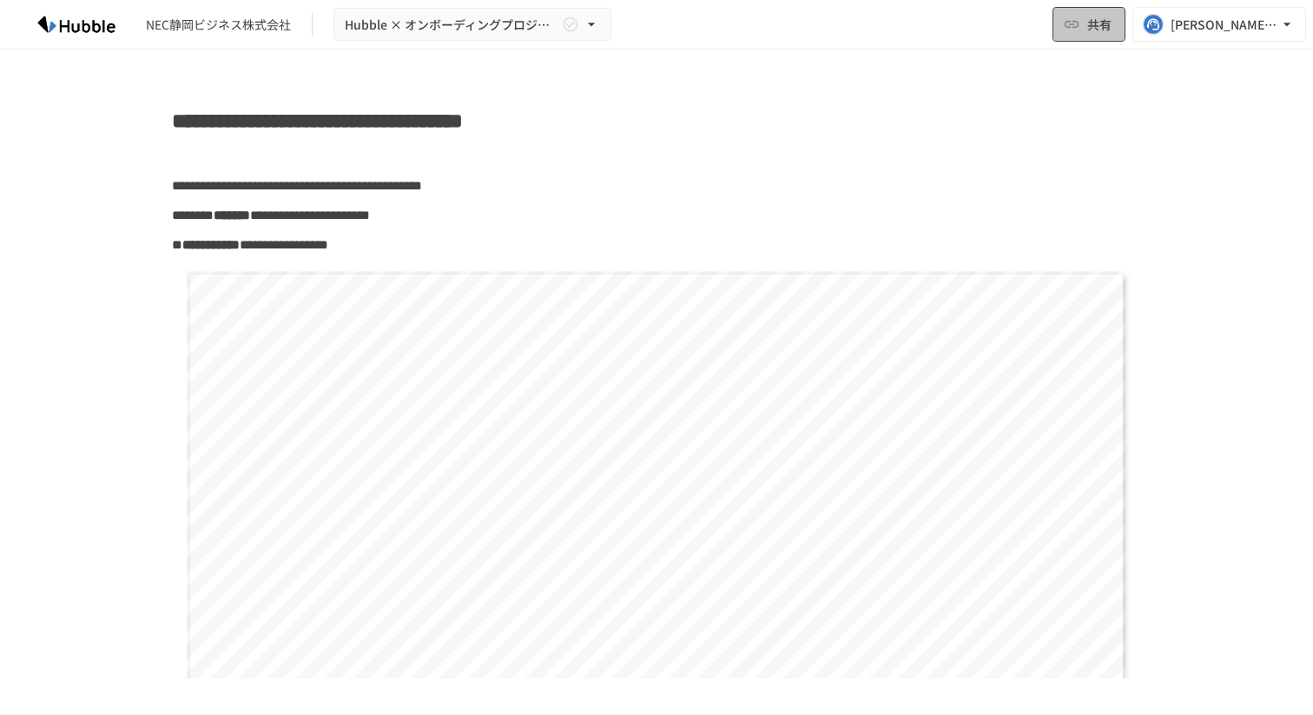
click at [1094, 29] on span "共有" at bounding box center [1099, 24] width 24 height 19
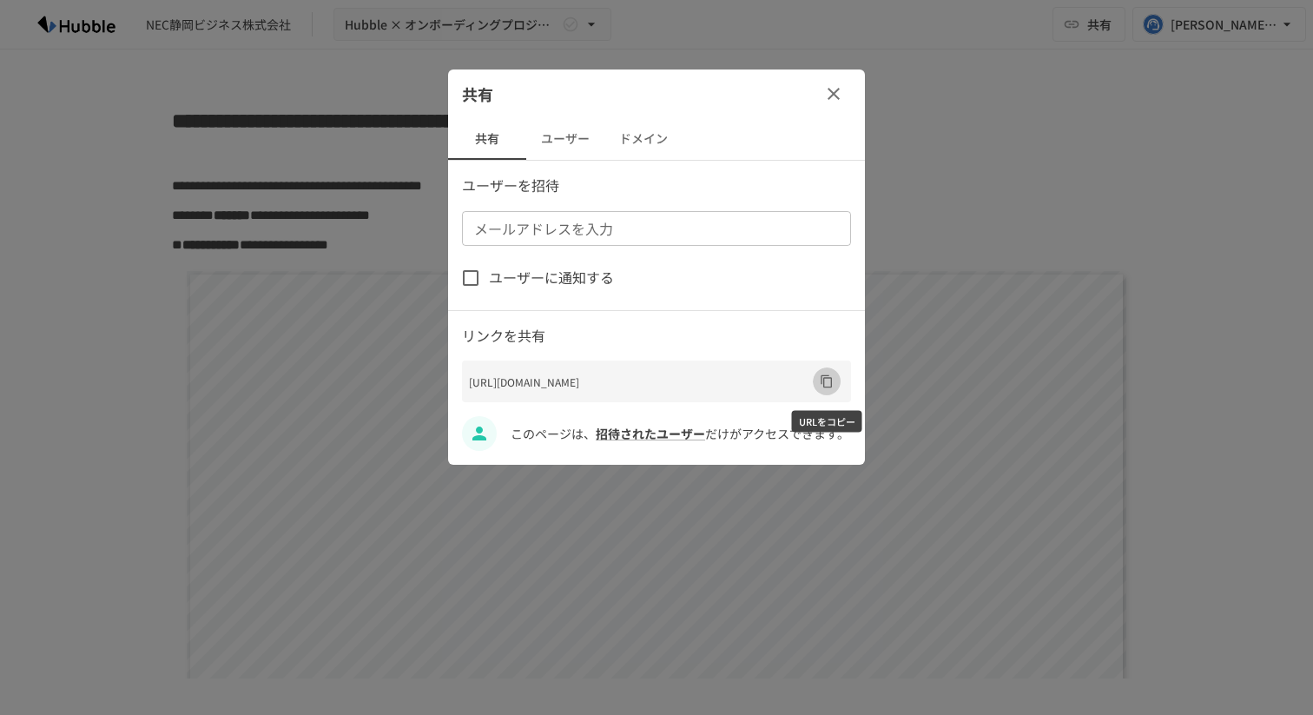
click at [815, 383] on button "URLをコピー" at bounding box center [827, 381] width 28 height 28
click at [842, 96] on icon "button" at bounding box center [833, 93] width 21 height 21
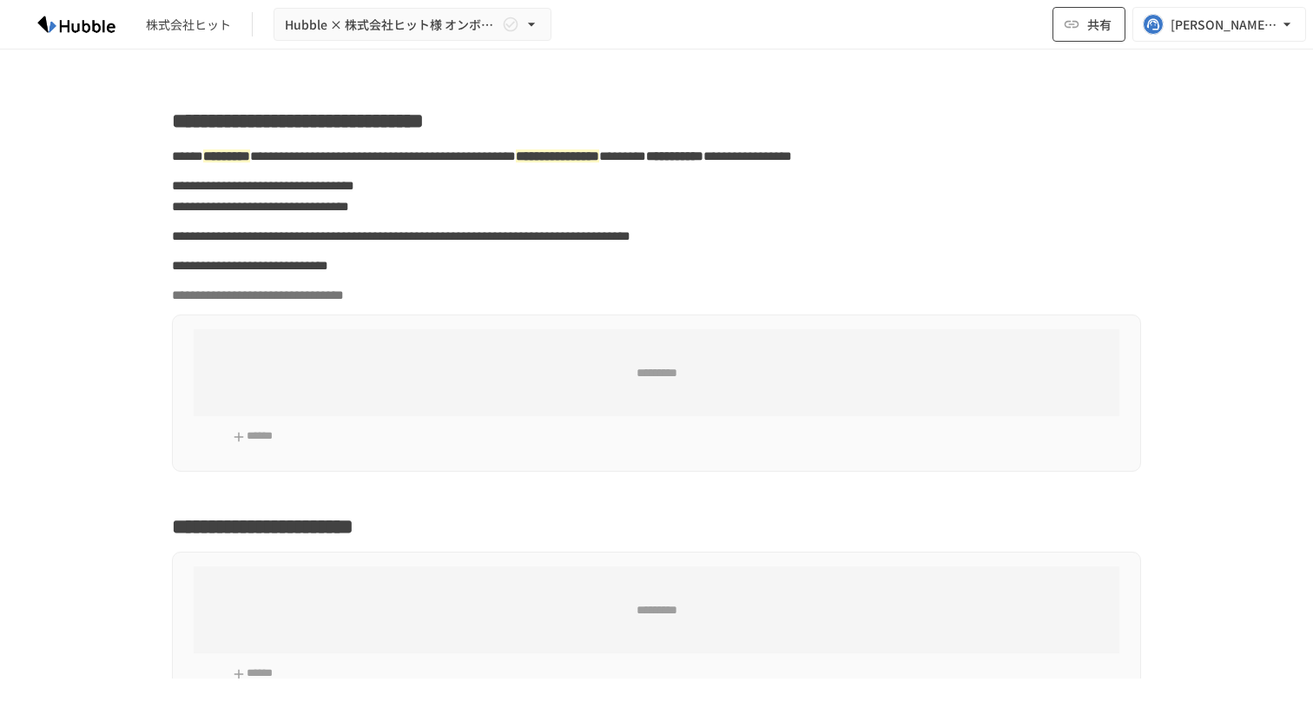
click at [1105, 33] on span "共有" at bounding box center [1099, 24] width 24 height 19
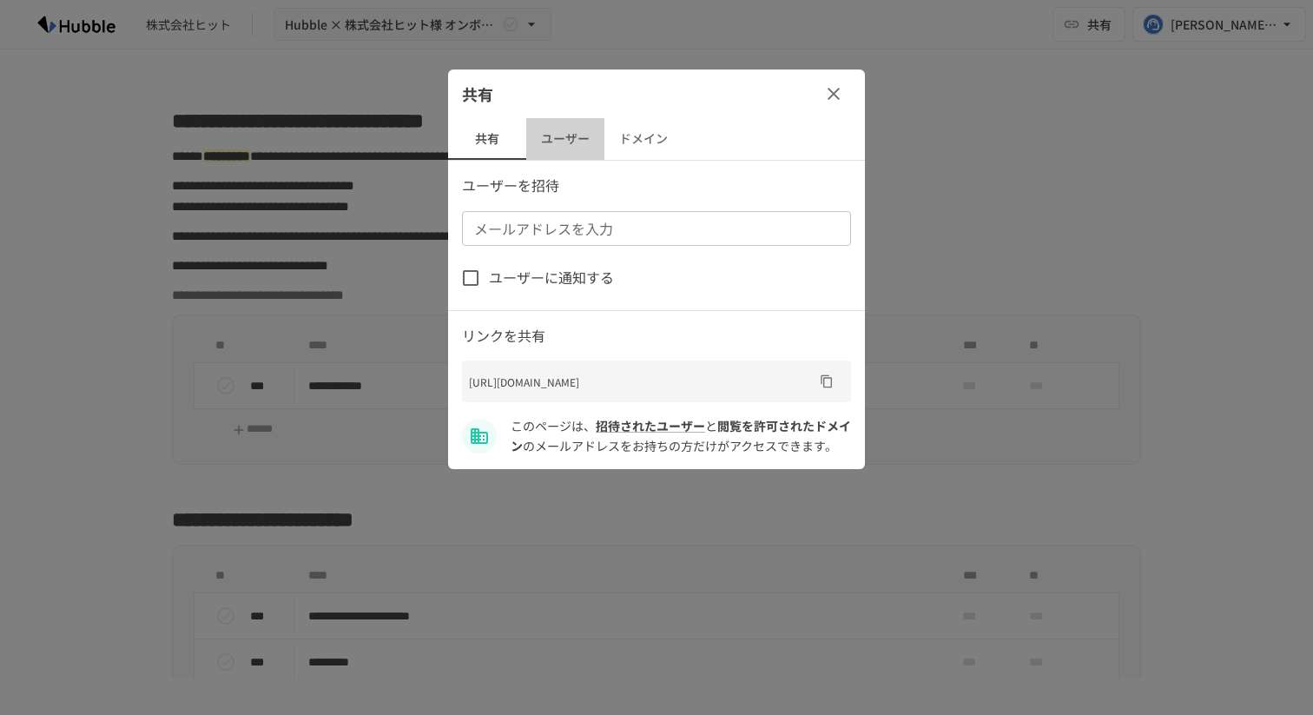
click at [578, 131] on button "ユーザー" at bounding box center [565, 139] width 78 height 42
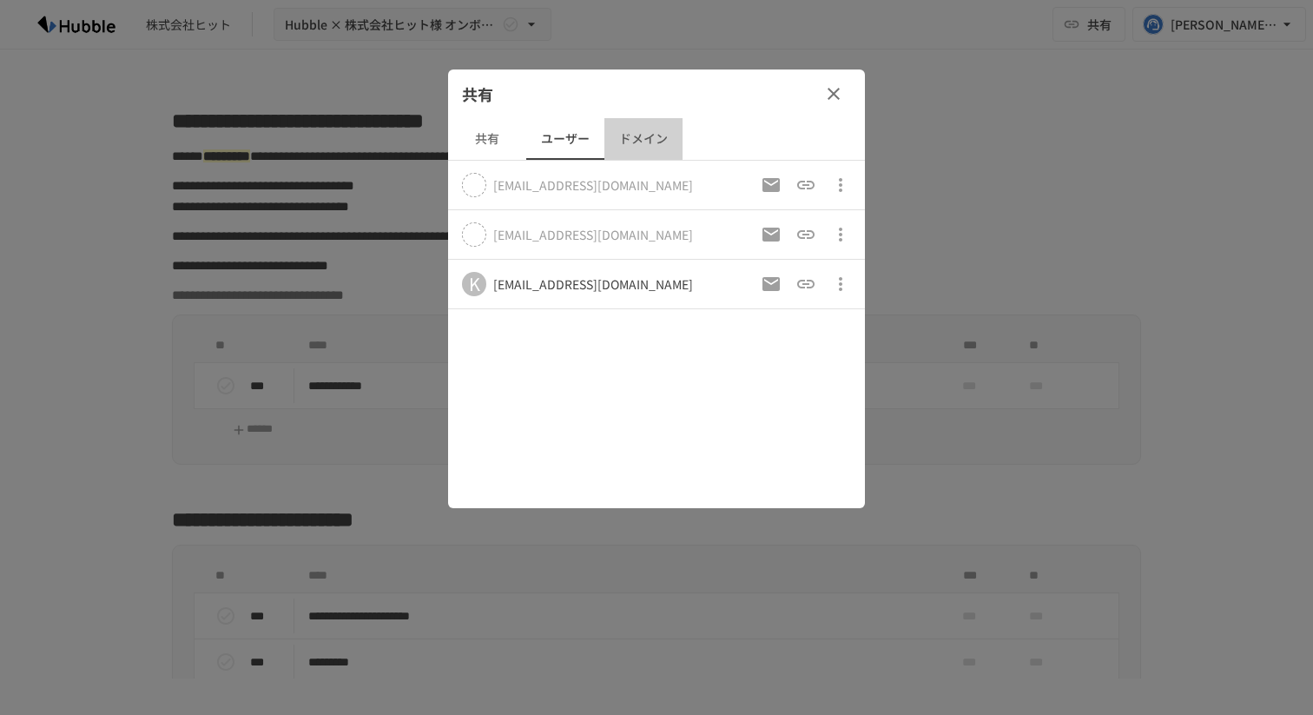
click at [641, 135] on button "ドメイン" at bounding box center [643, 139] width 78 height 42
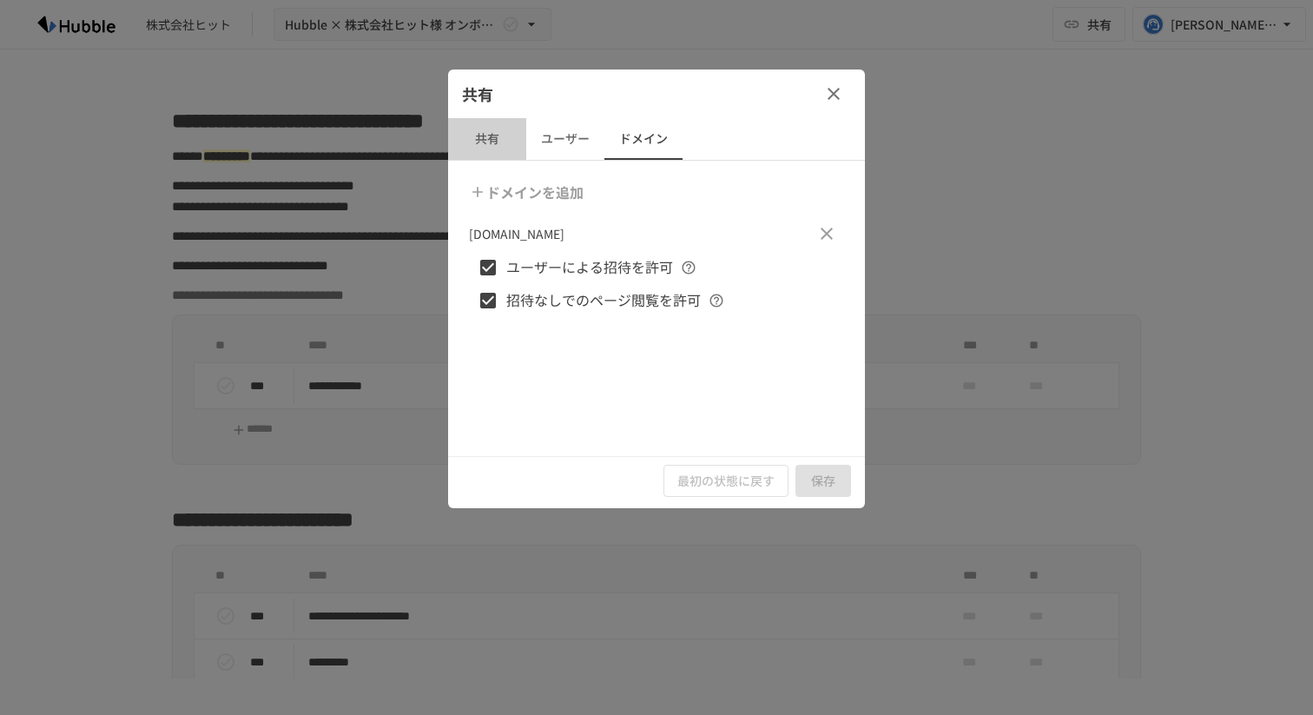
click at [492, 138] on button "共有" at bounding box center [487, 139] width 78 height 42
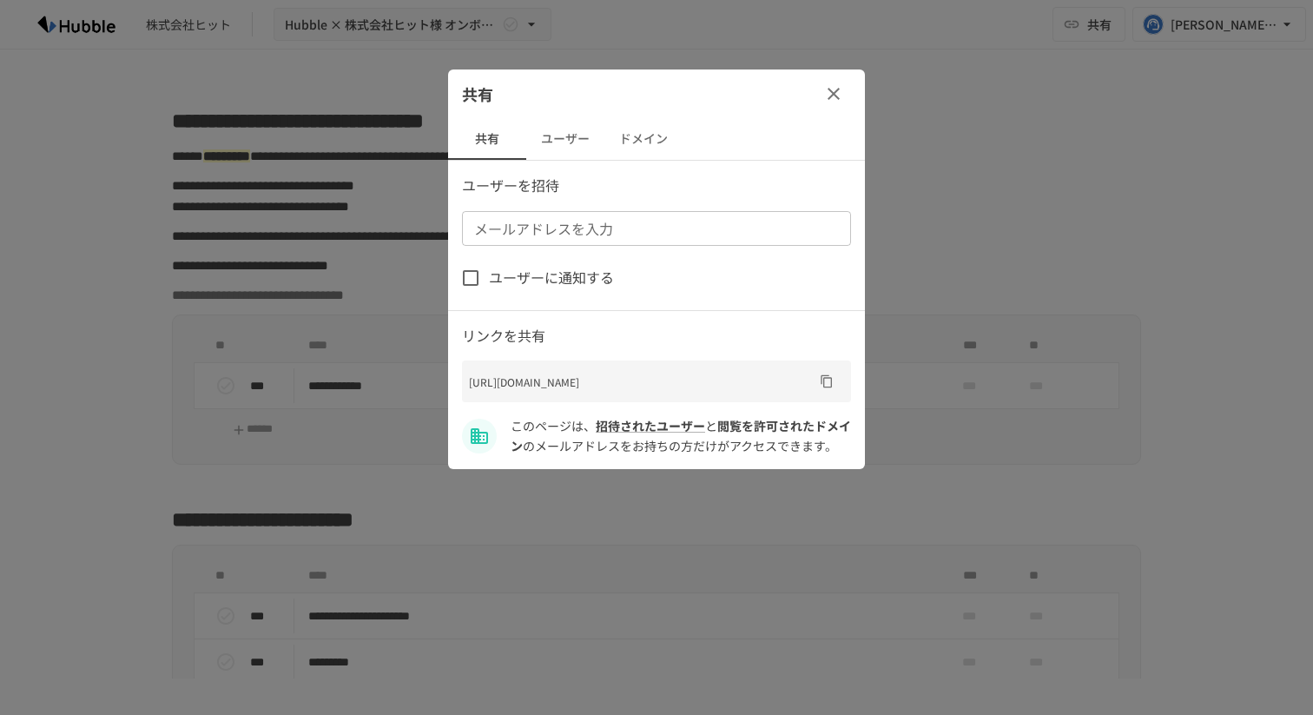
click at [565, 135] on button "ユーザー" at bounding box center [565, 139] width 78 height 42
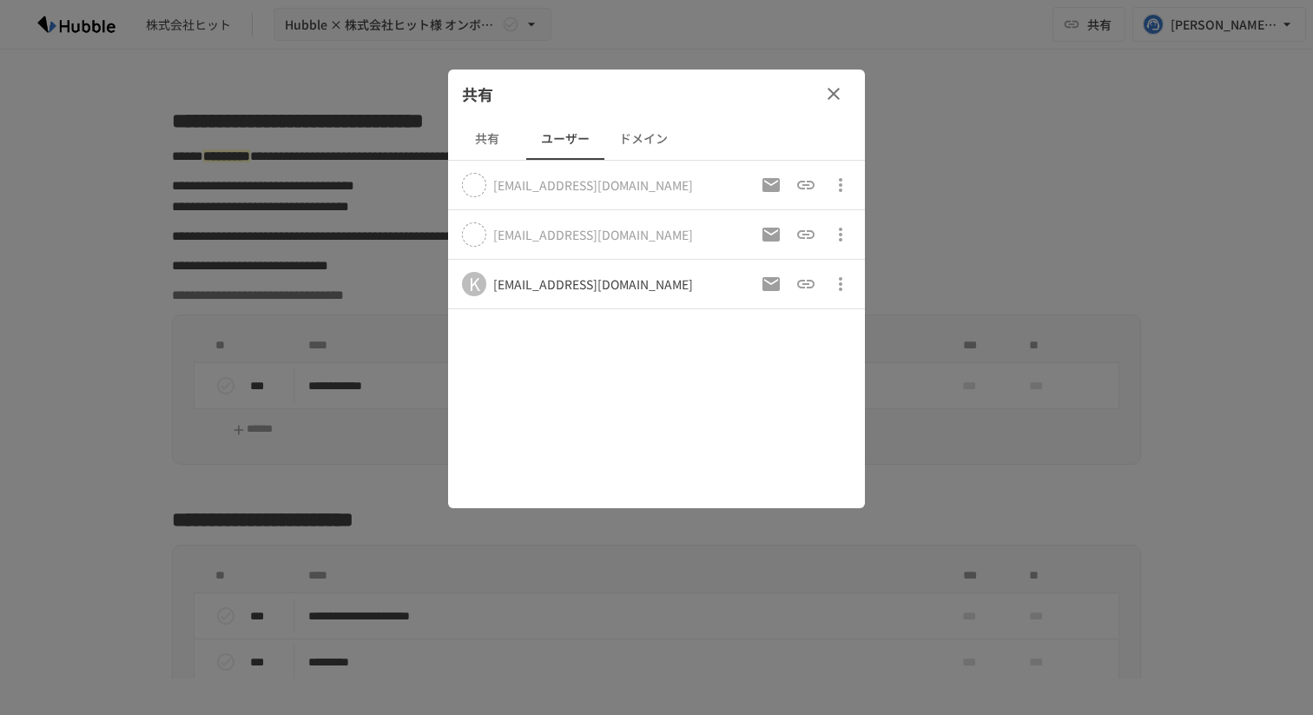
click at [643, 130] on button "ドメイン" at bounding box center [643, 139] width 78 height 42
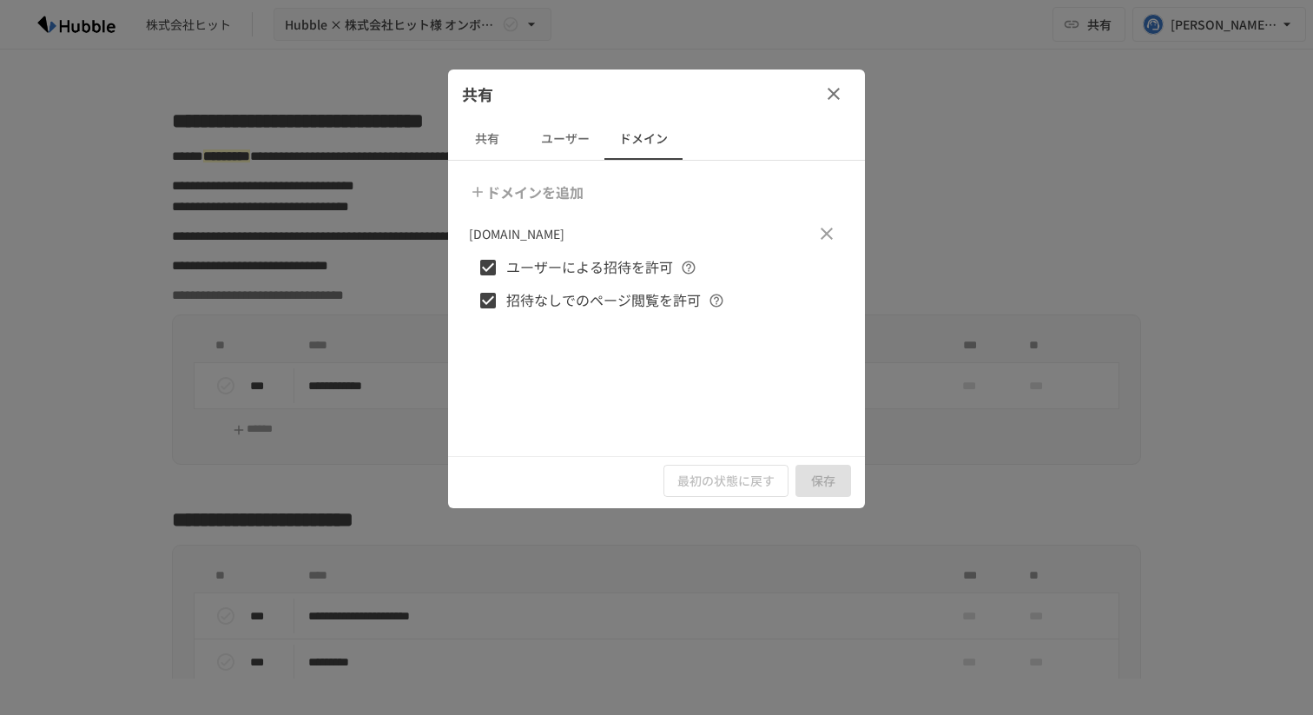
click at [492, 141] on button "共有" at bounding box center [487, 139] width 78 height 42
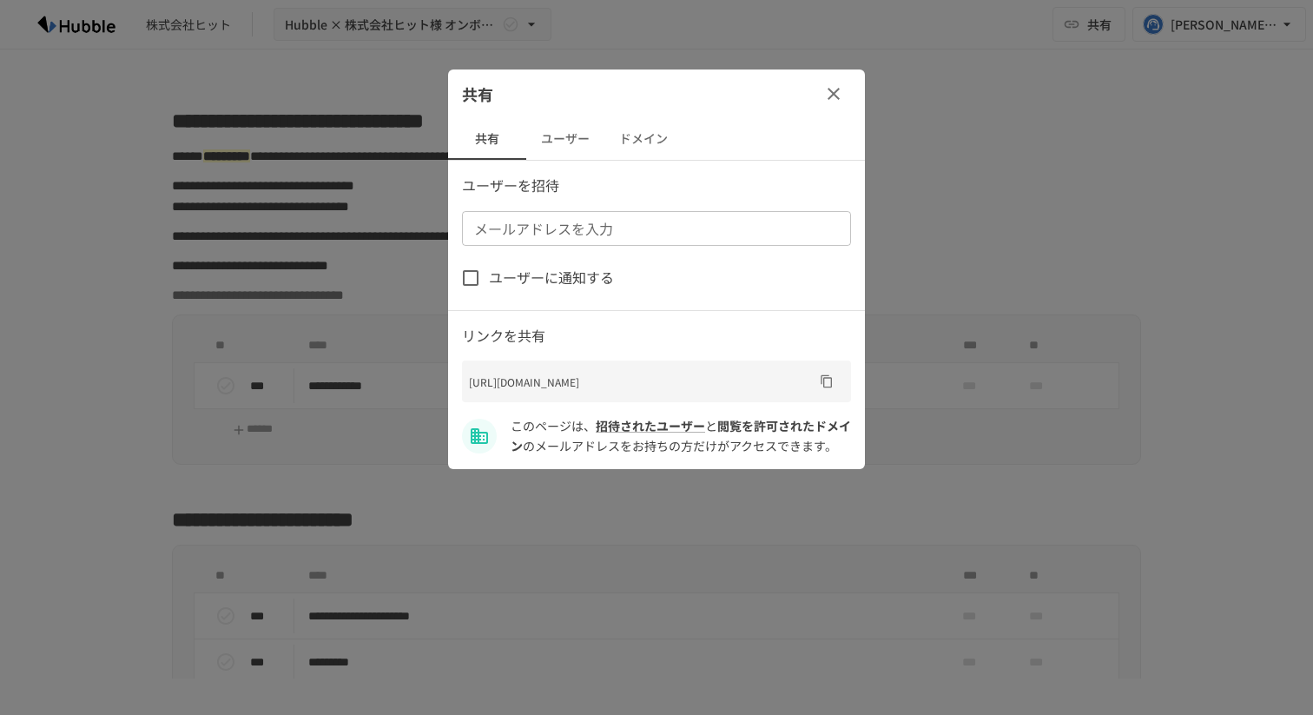
click at [569, 135] on button "ユーザー" at bounding box center [565, 139] width 78 height 42
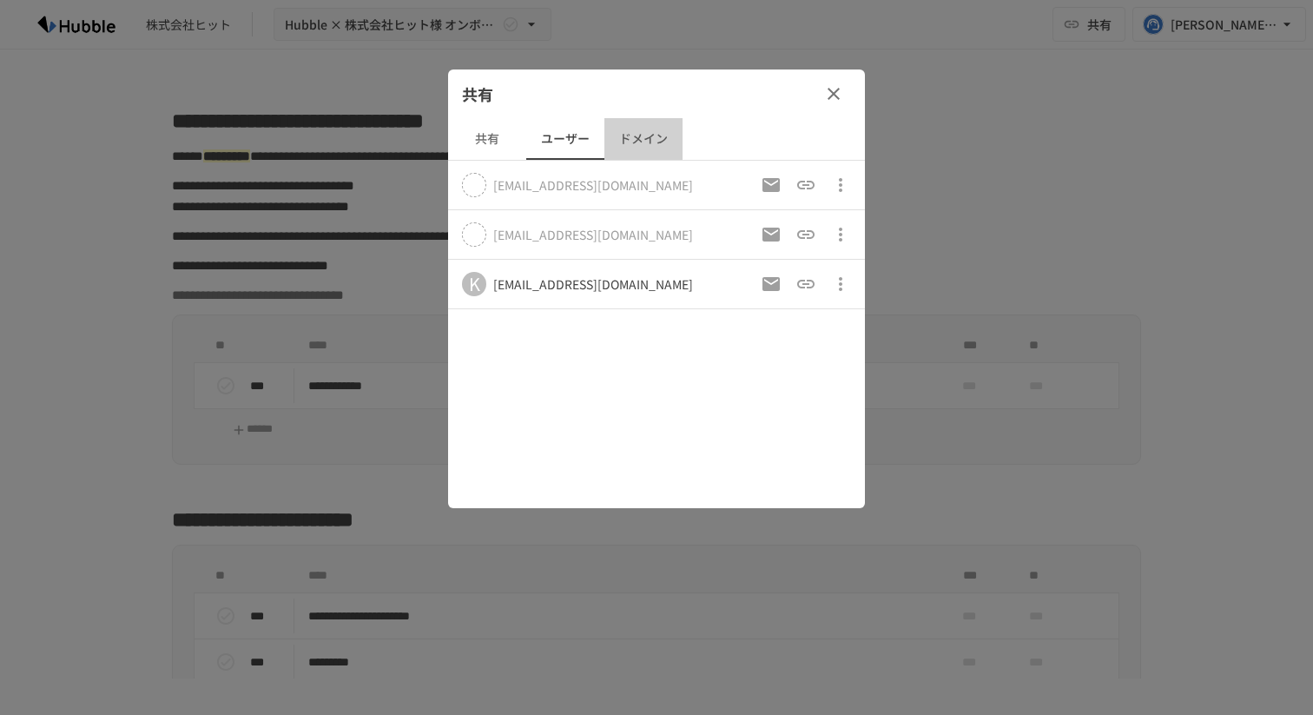
click at [640, 135] on button "ドメイン" at bounding box center [643, 139] width 78 height 42
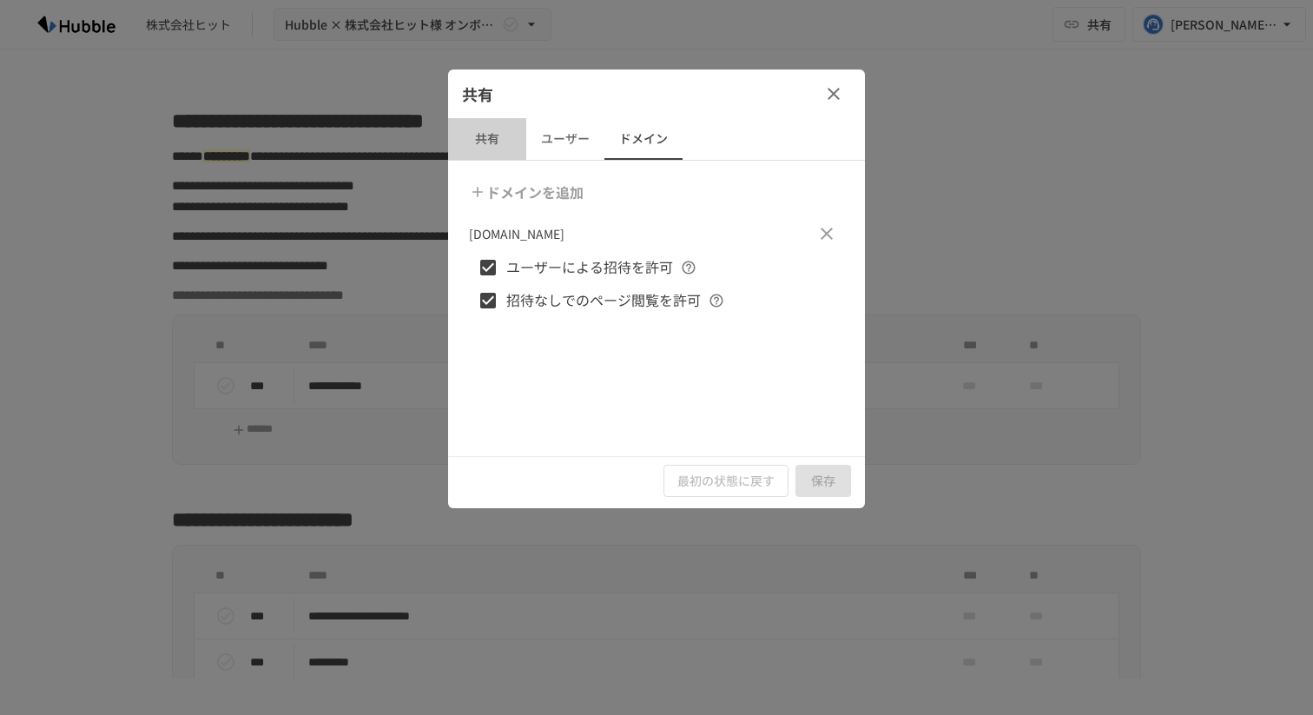
click at [494, 139] on button "共有" at bounding box center [487, 139] width 78 height 42
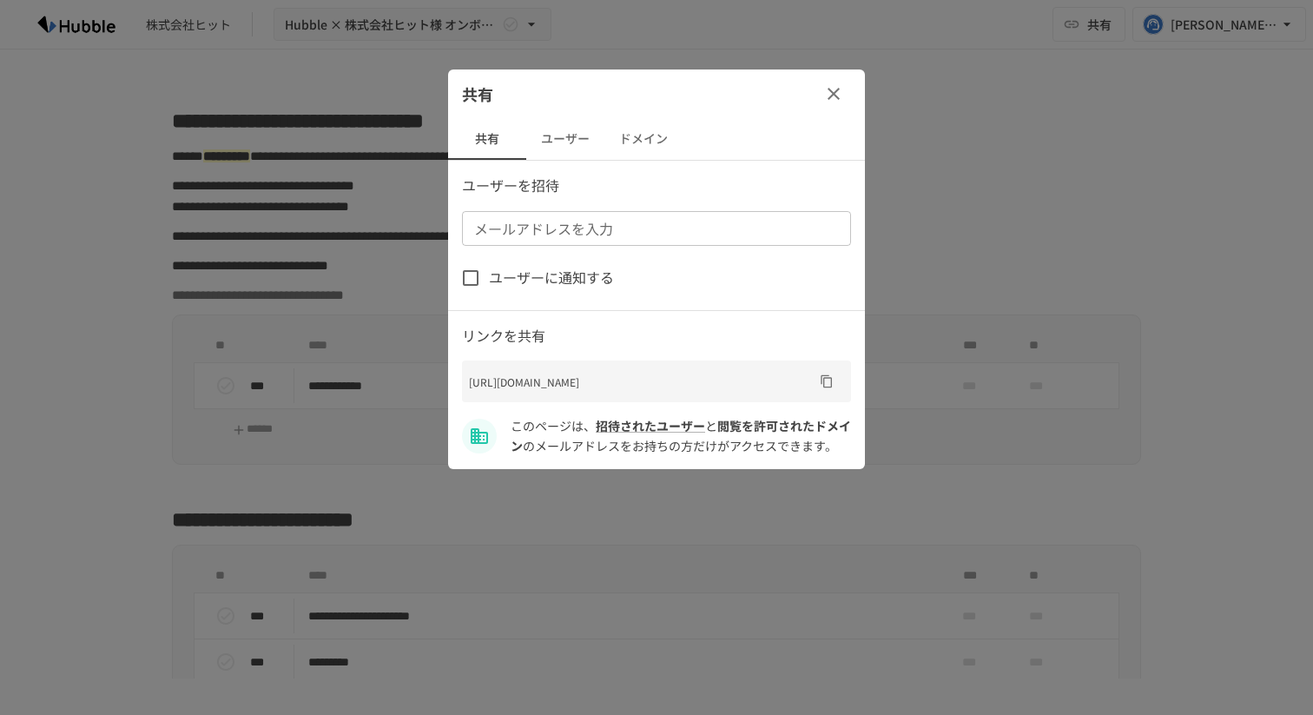
click at [550, 138] on button "ユーザー" at bounding box center [565, 139] width 78 height 42
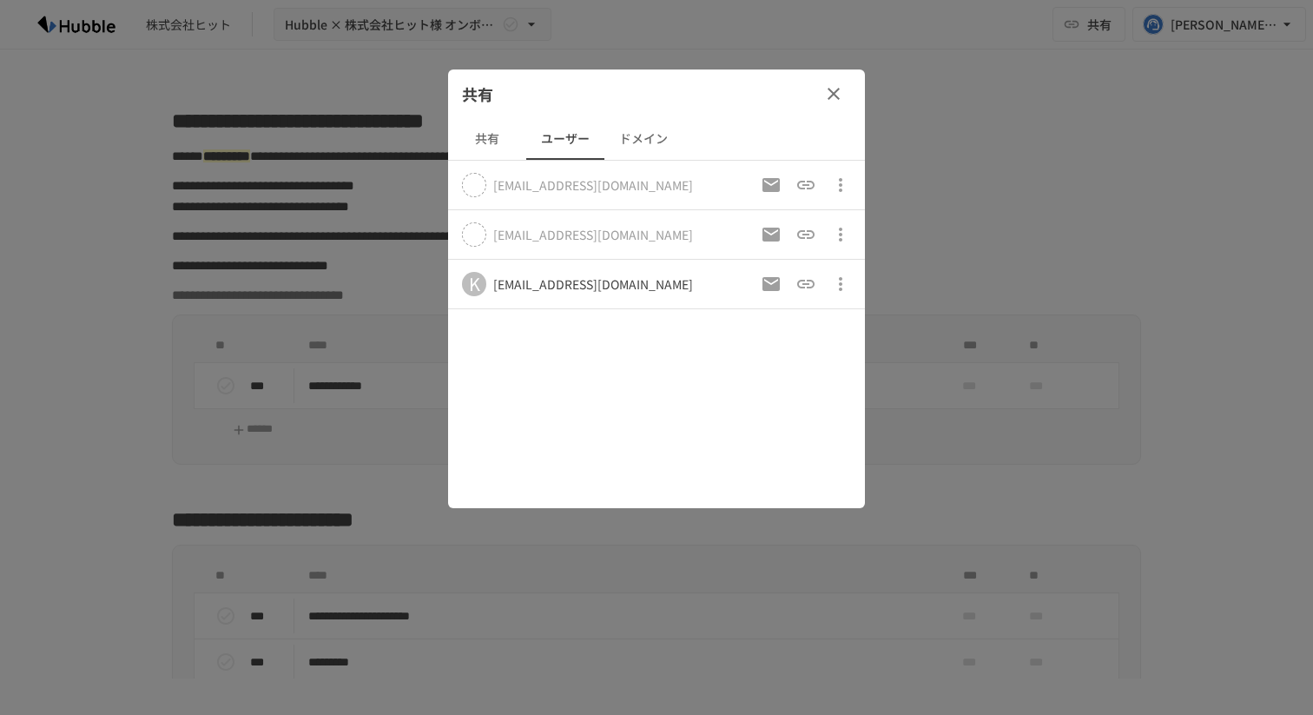
click at [641, 140] on button "ドメイン" at bounding box center [643, 139] width 78 height 42
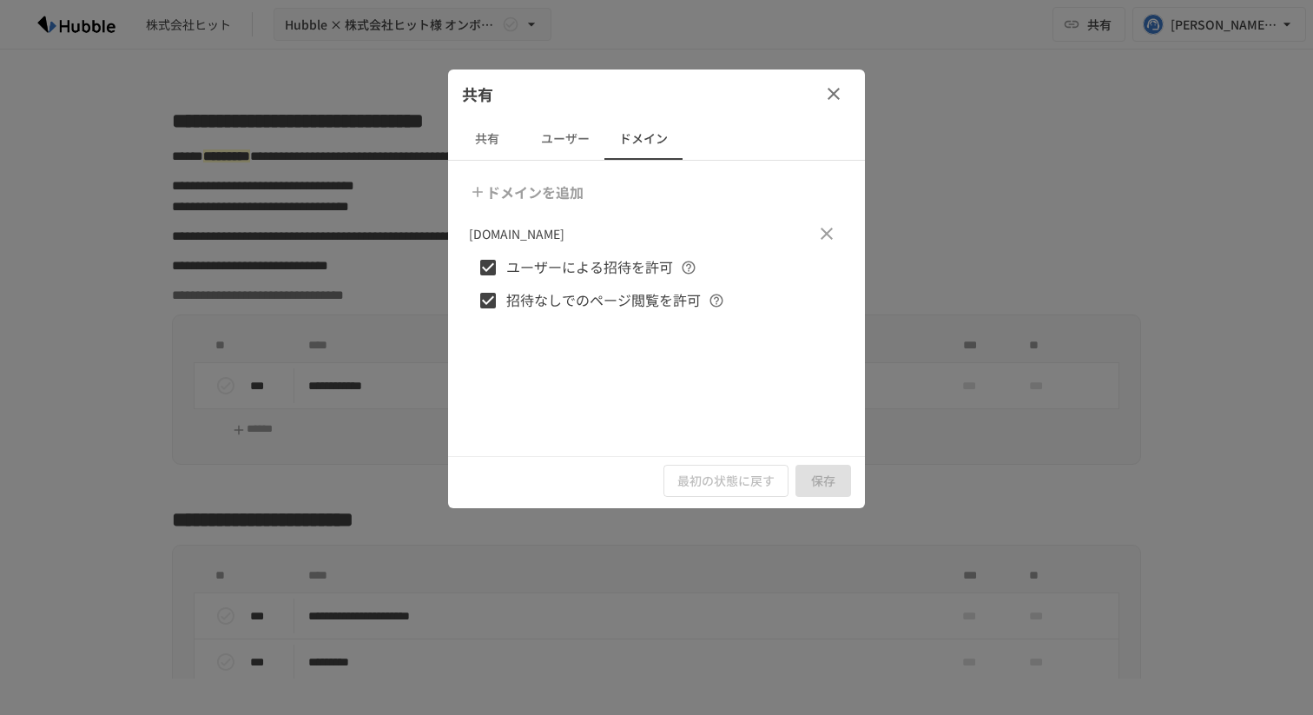
click at [545, 140] on button "ユーザー" at bounding box center [565, 139] width 78 height 42
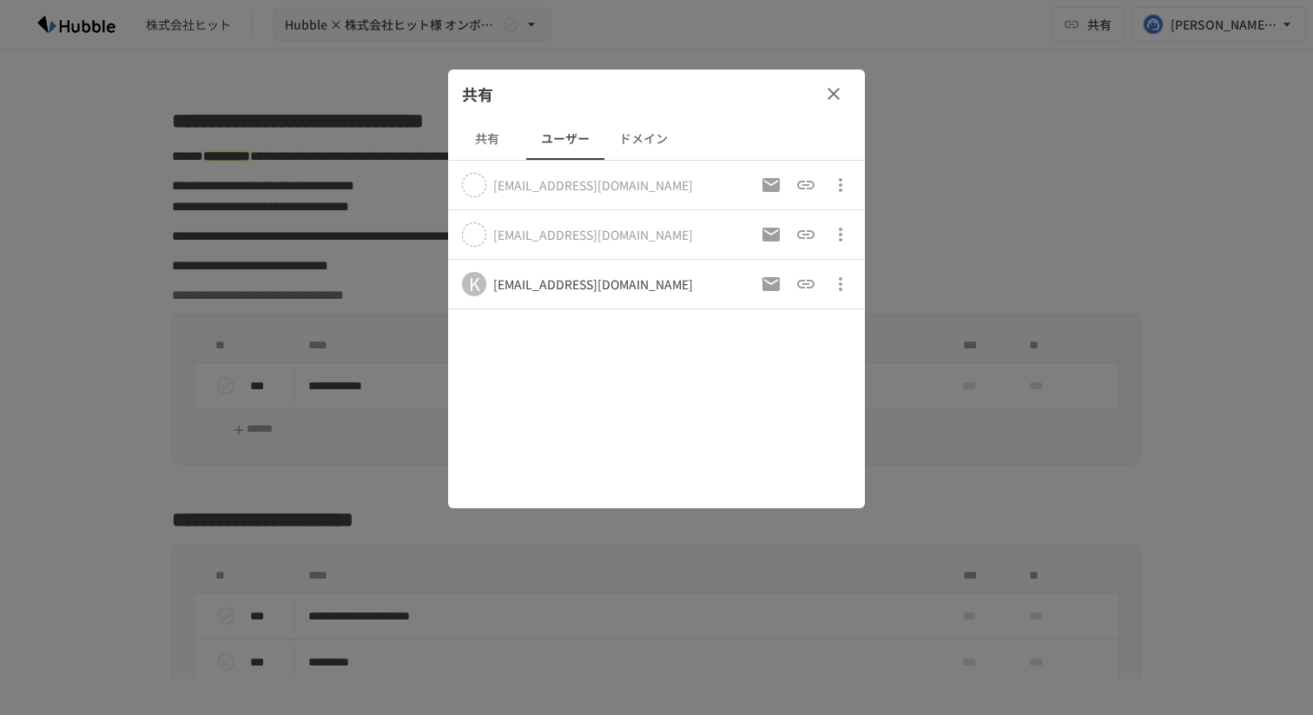
click at [458, 137] on button "共有" at bounding box center [487, 139] width 78 height 42
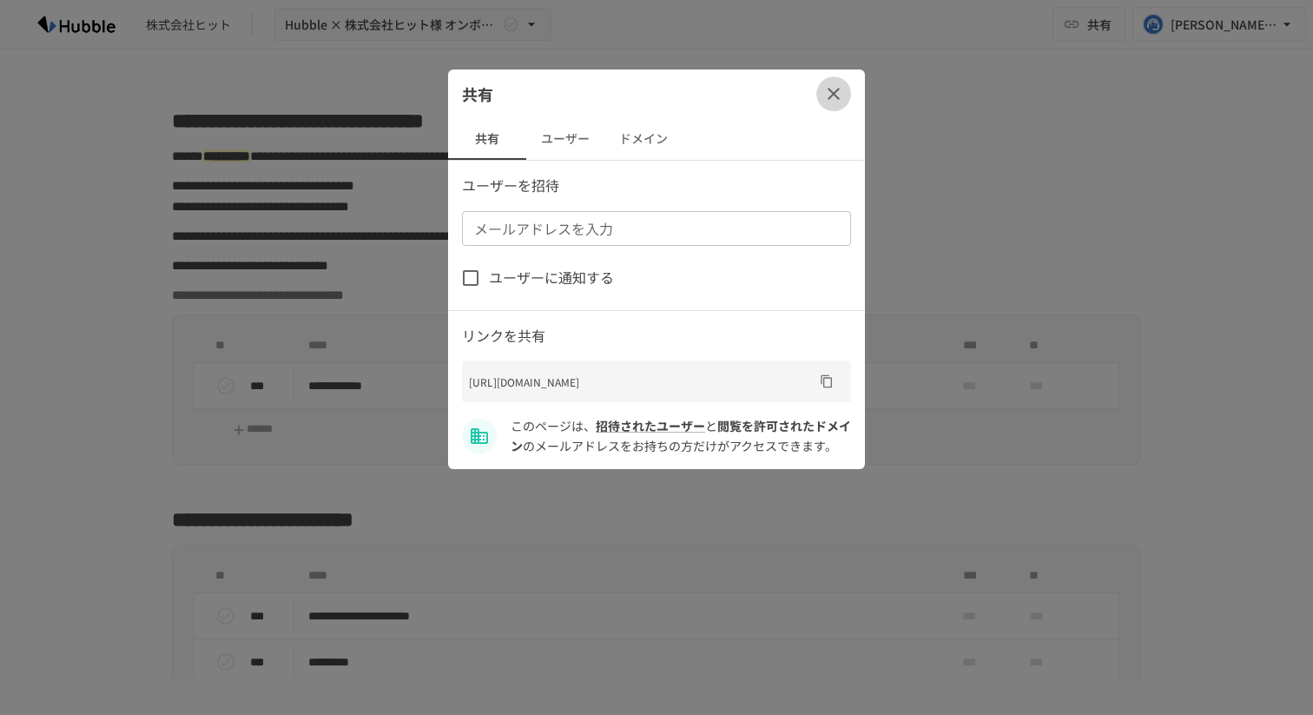
click at [830, 95] on icon "button" at bounding box center [833, 93] width 21 height 21
